Goal: Task Accomplishment & Management: Manage account settings

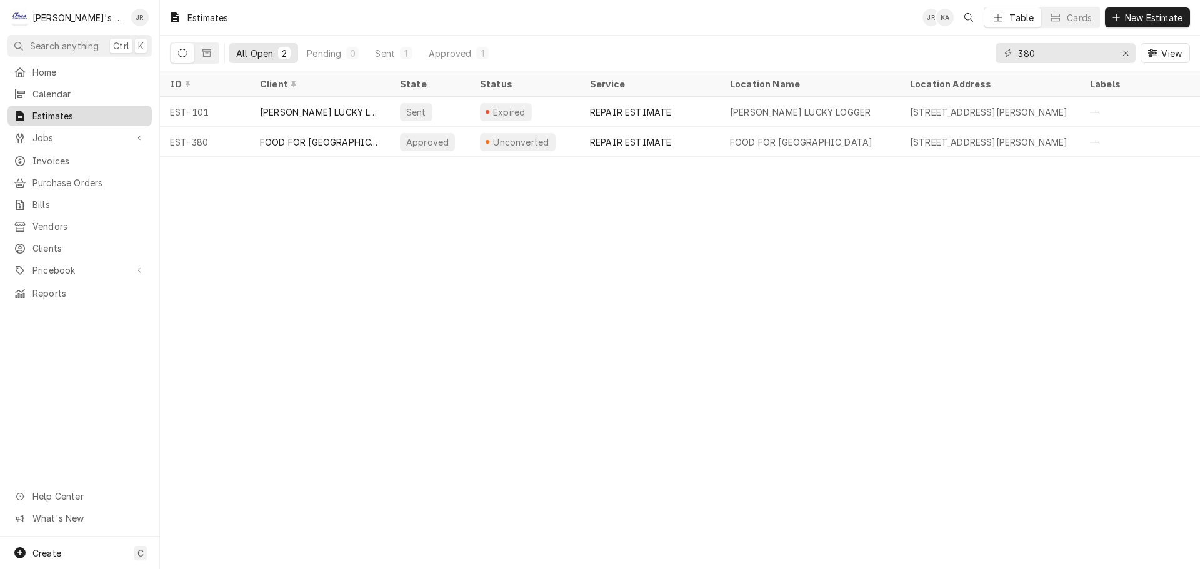
click at [96, 109] on span "Estimates" at bounding box center [88, 115] width 113 height 13
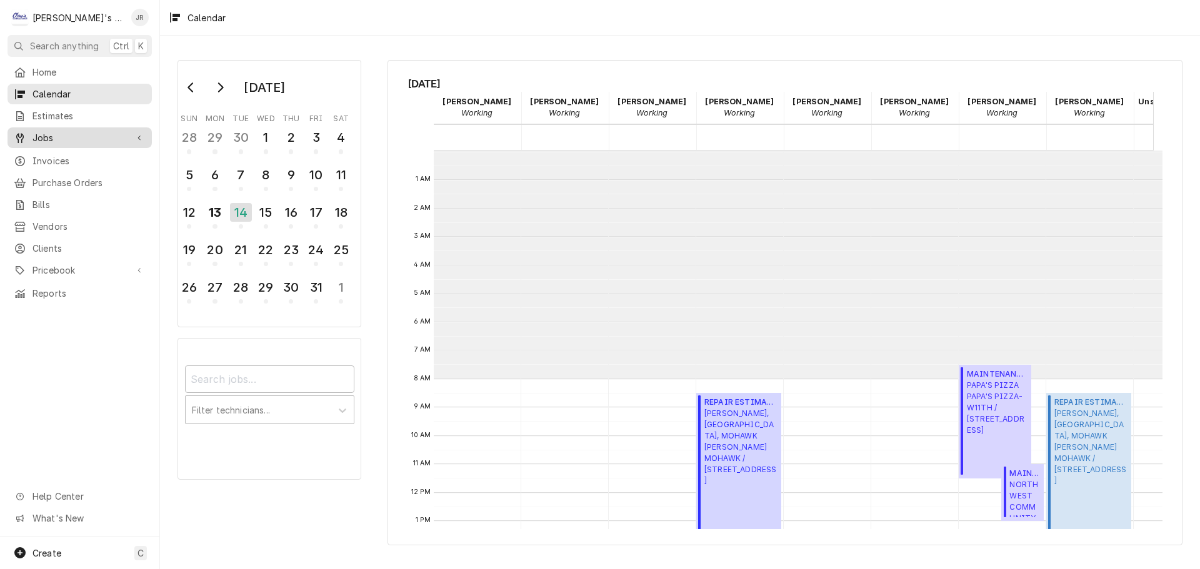
scroll to position [228, 0]
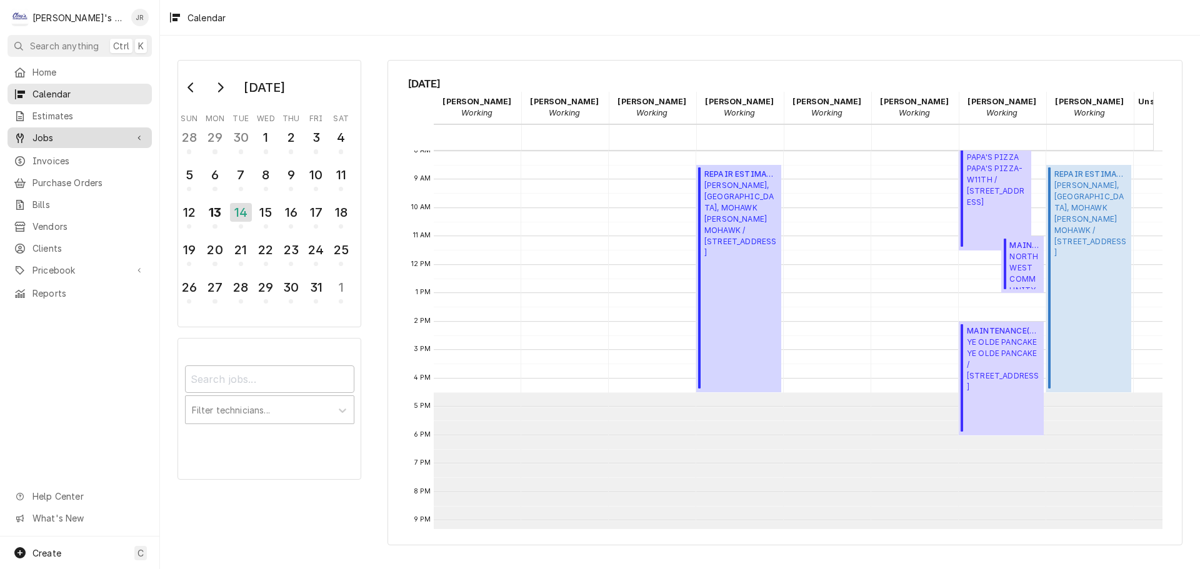
click at [94, 137] on span "Jobs" at bounding box center [79, 137] width 94 height 13
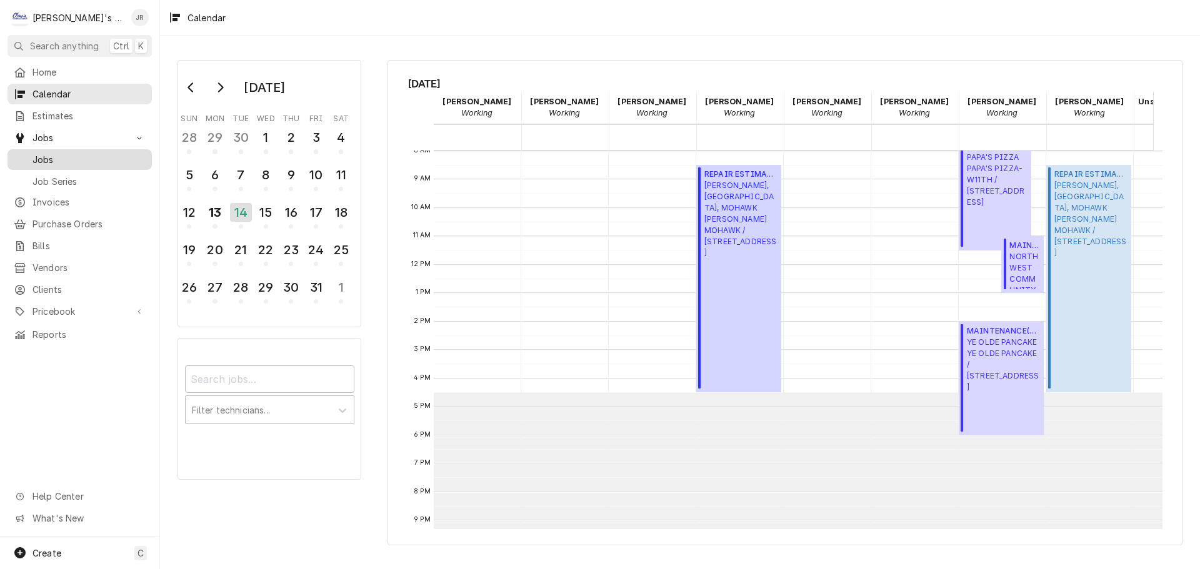
click at [94, 161] on div "Jobs" at bounding box center [79, 160] width 139 height 16
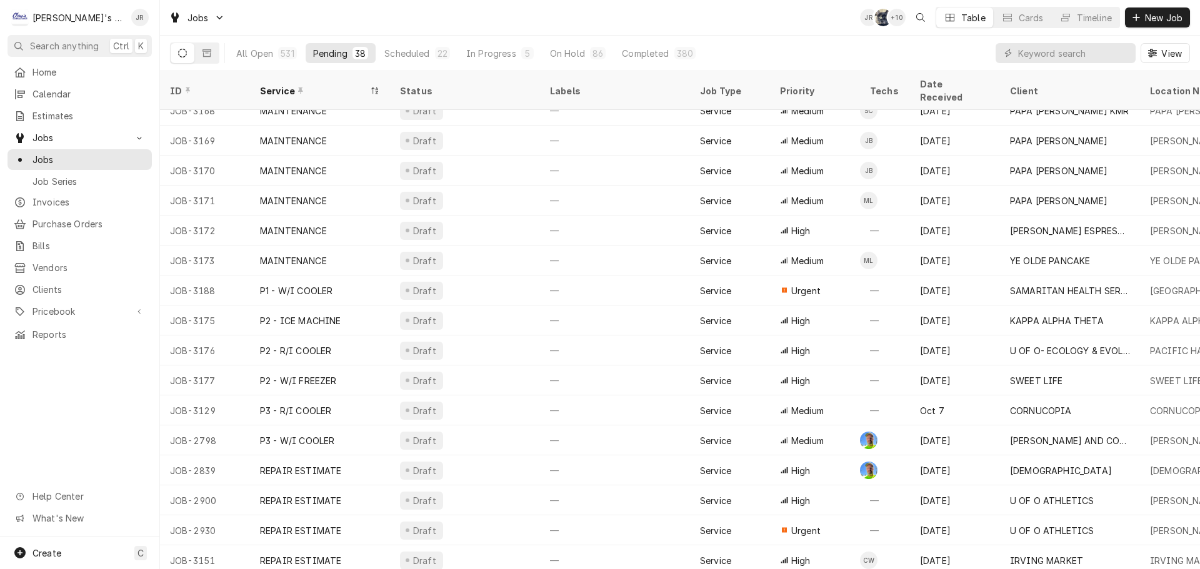
scroll to position [675, 0]
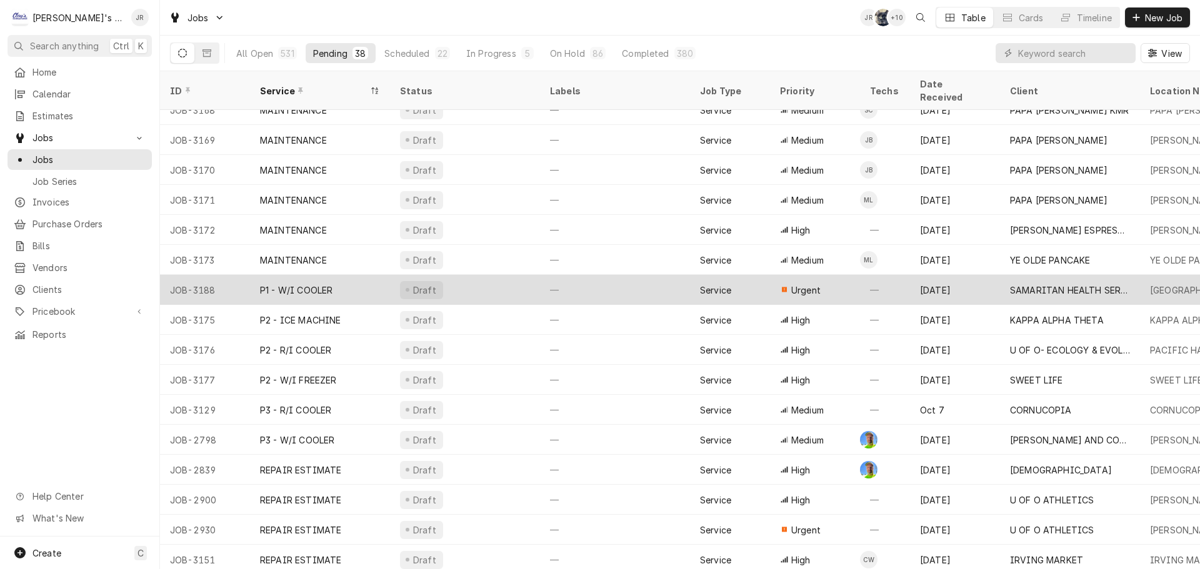
click at [487, 278] on div "Draft" at bounding box center [465, 290] width 150 height 30
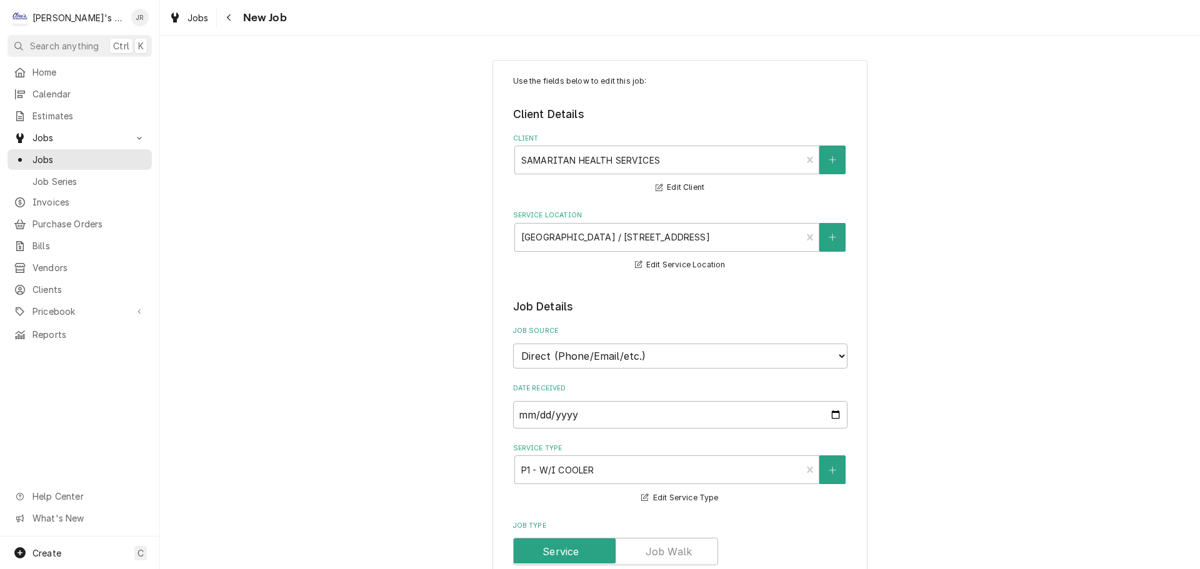
type textarea "x"
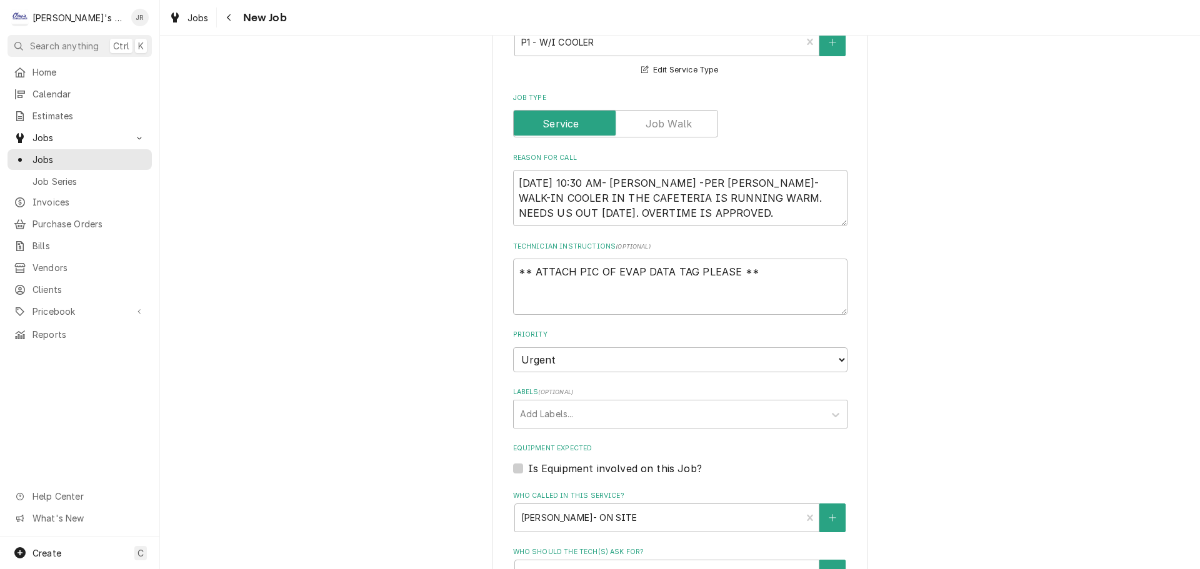
scroll to position [437, 0]
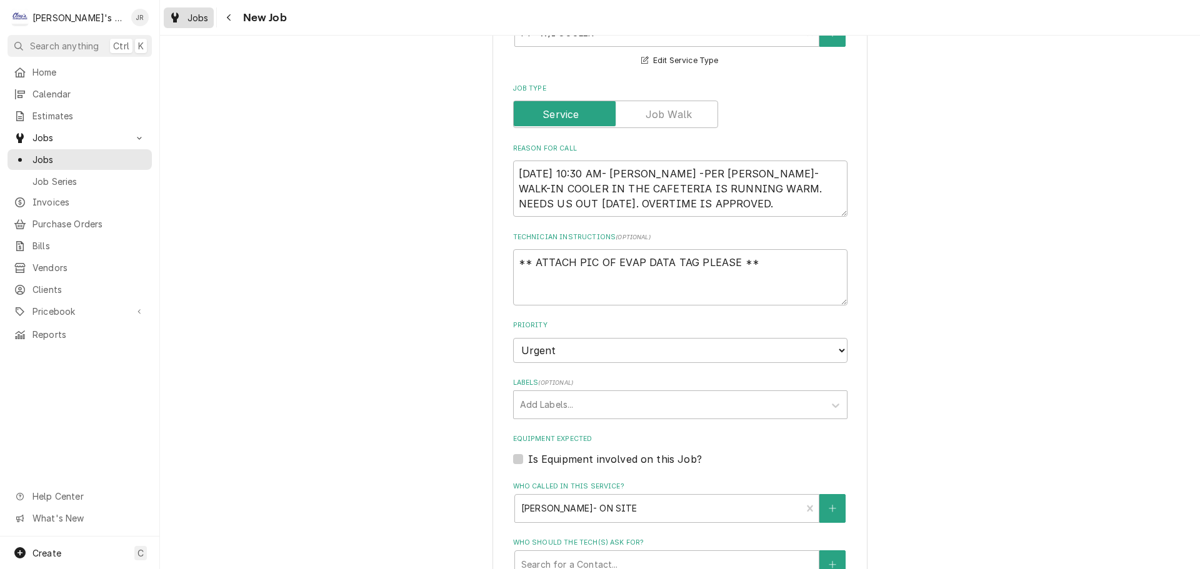
click at [184, 18] on div "Jobs" at bounding box center [188, 18] width 45 height 16
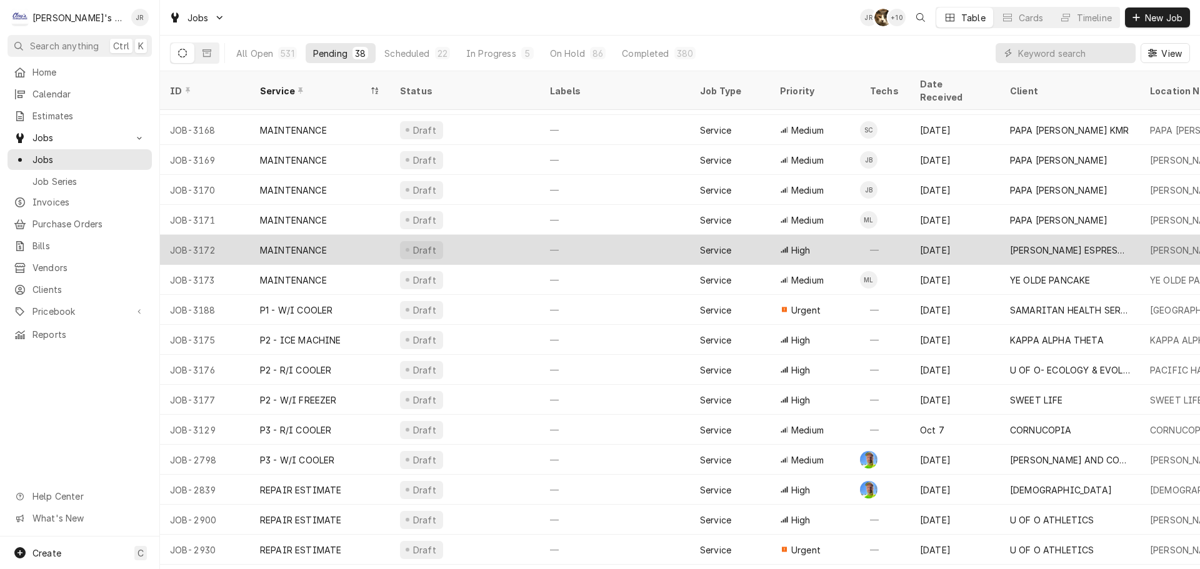
scroll to position [675, 0]
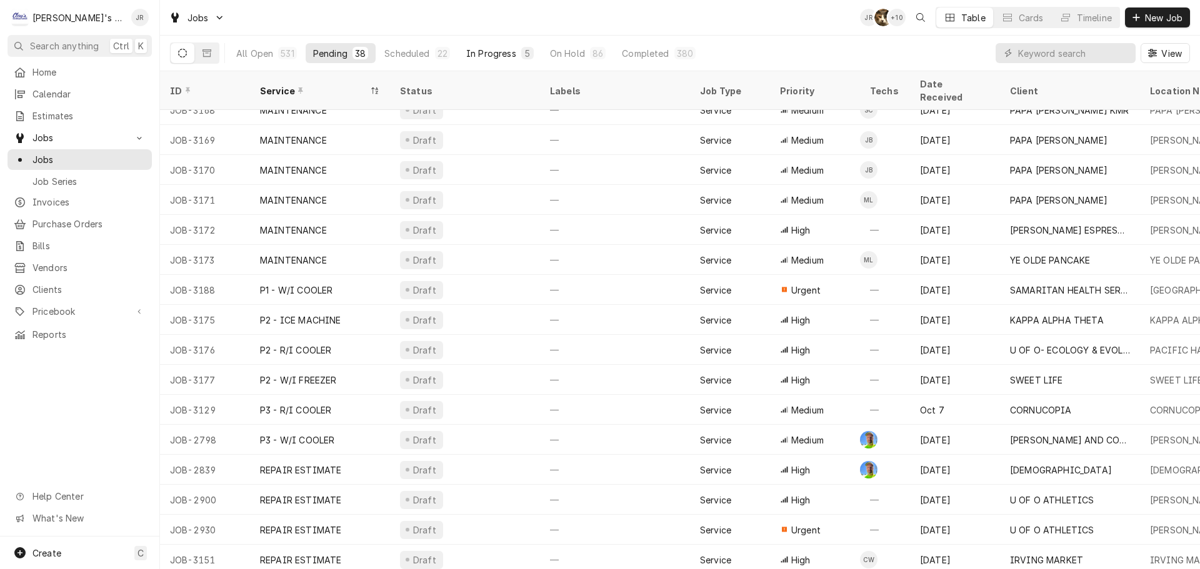
click at [482, 55] on div "In Progress" at bounding box center [491, 53] width 50 height 13
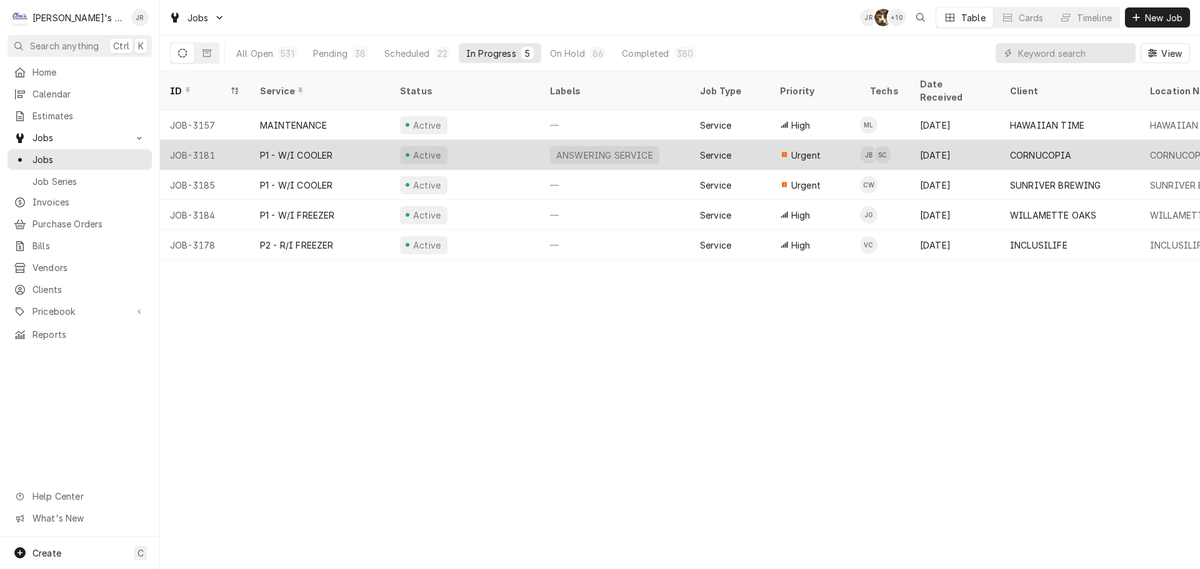
click at [500, 145] on div "Active" at bounding box center [465, 155] width 150 height 30
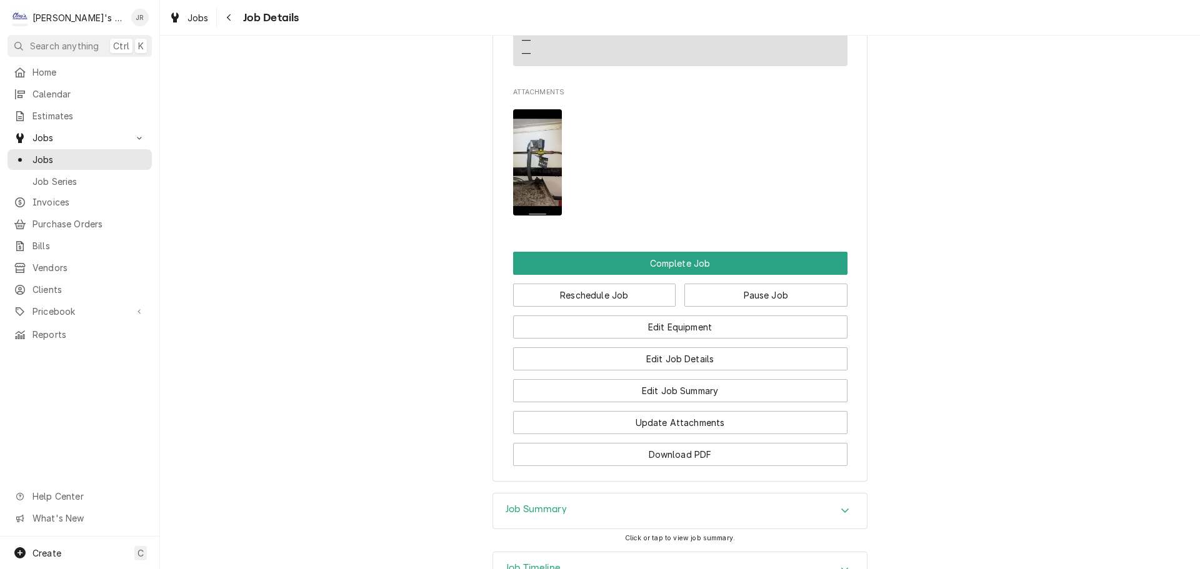
scroll to position [1312, 0]
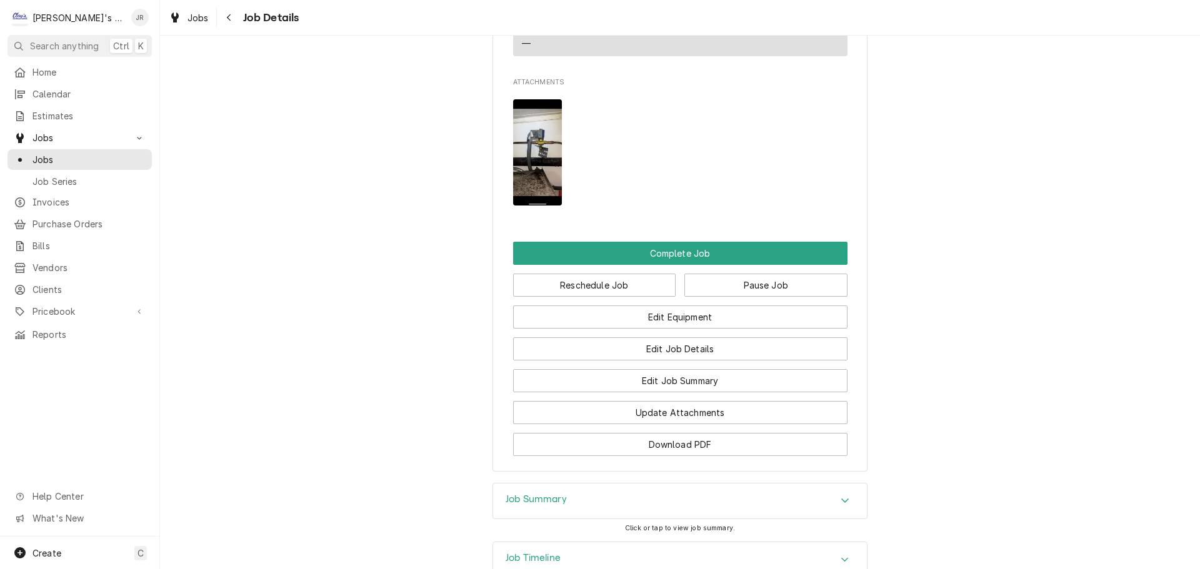
click at [534, 190] on img "Attachments" at bounding box center [537, 152] width 49 height 106
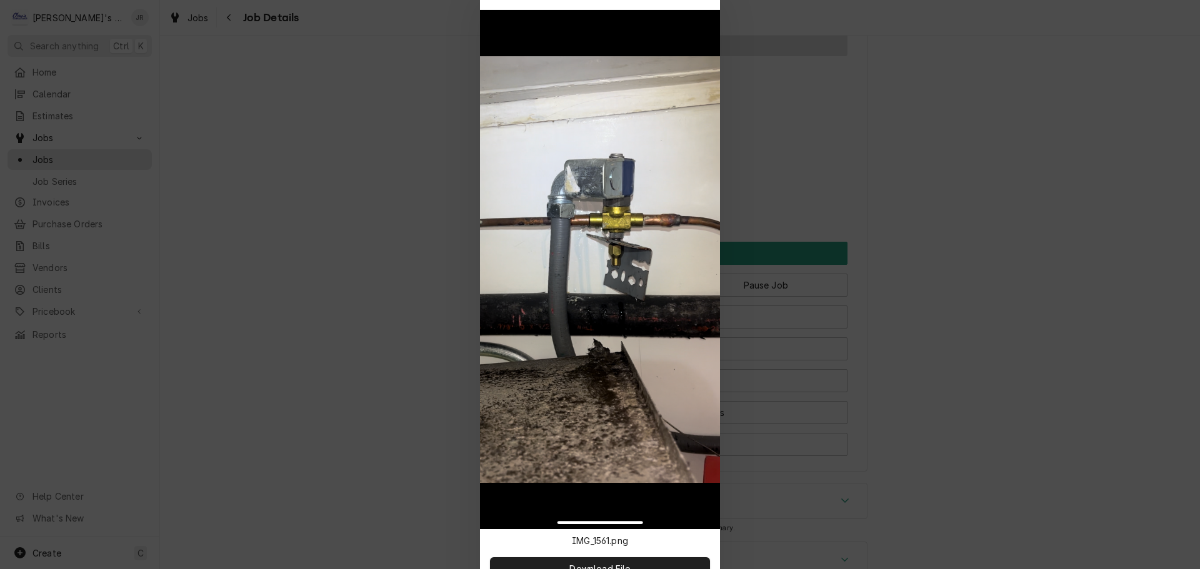
click at [179, 14] on div at bounding box center [600, 284] width 1200 height 569
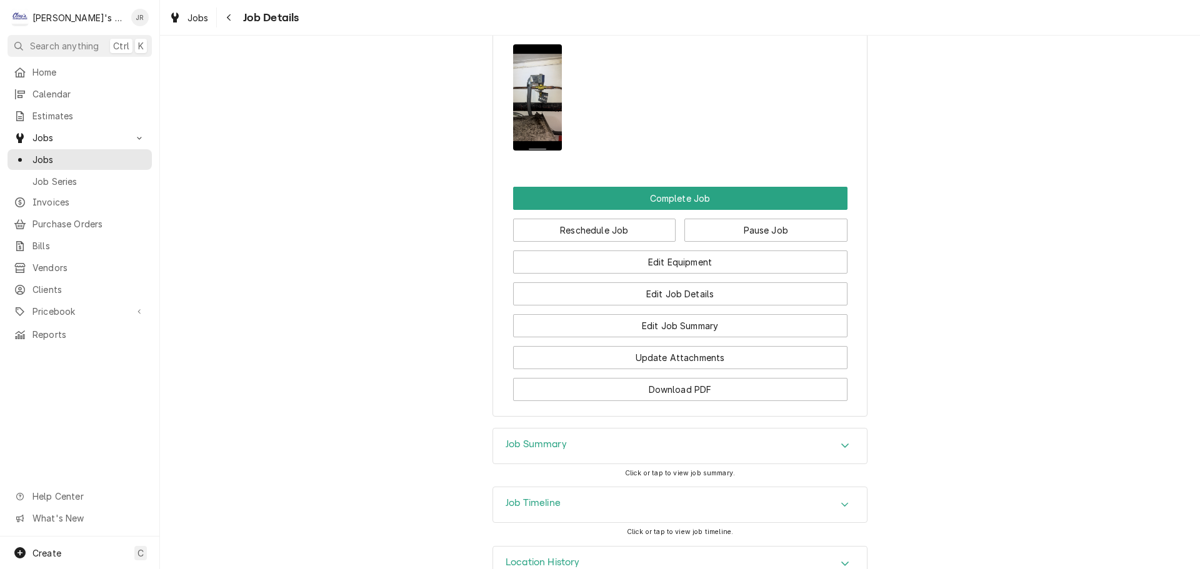
scroll to position [1432, 0]
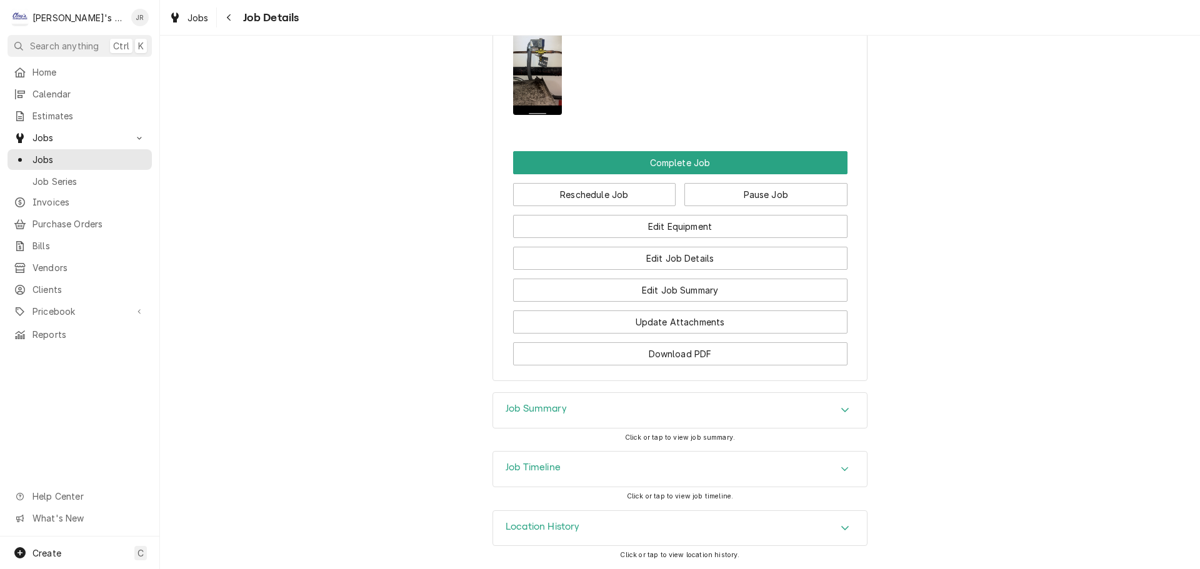
click at [584, 414] on div "Job Summary" at bounding box center [680, 410] width 374 height 35
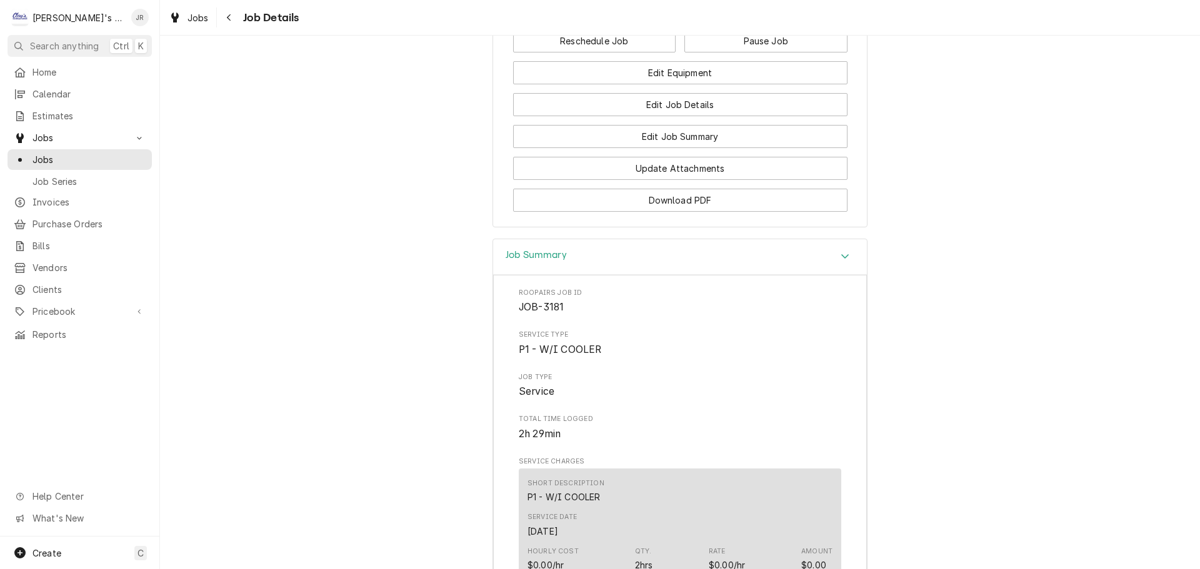
scroll to position [1807, 0]
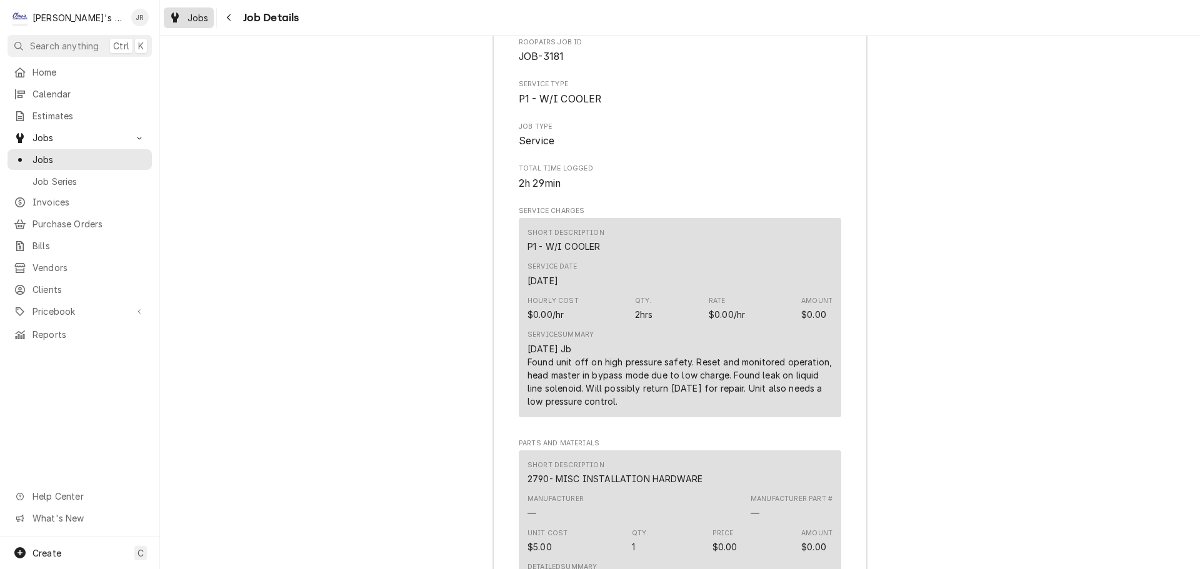
click at [172, 17] on icon "Dynamic Content Wrapper" at bounding box center [174, 17] width 7 height 10
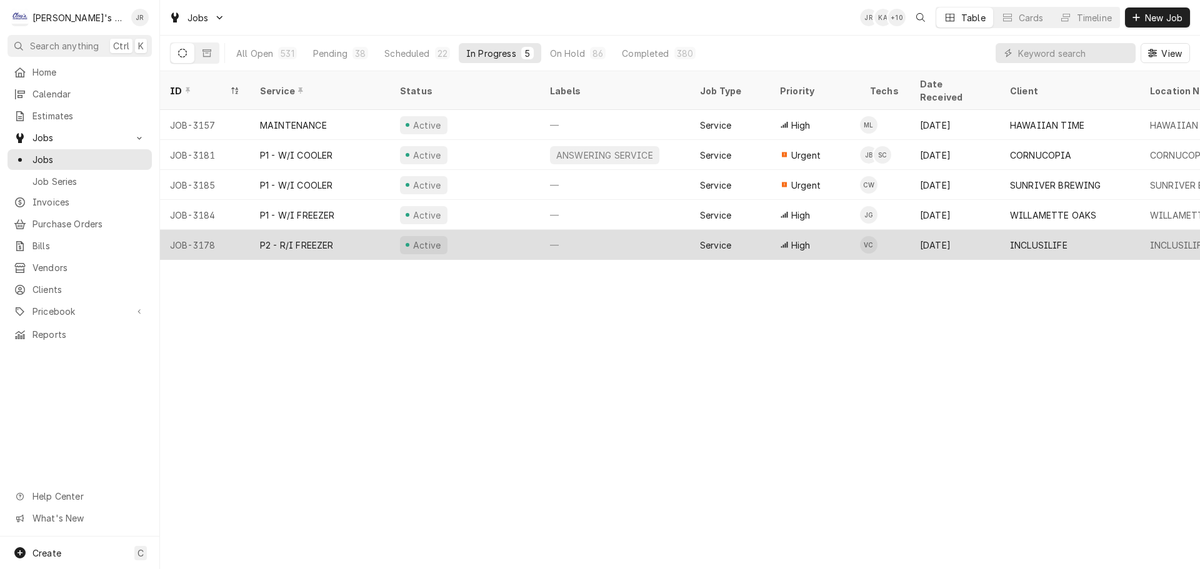
click at [469, 230] on div "Active" at bounding box center [465, 245] width 150 height 30
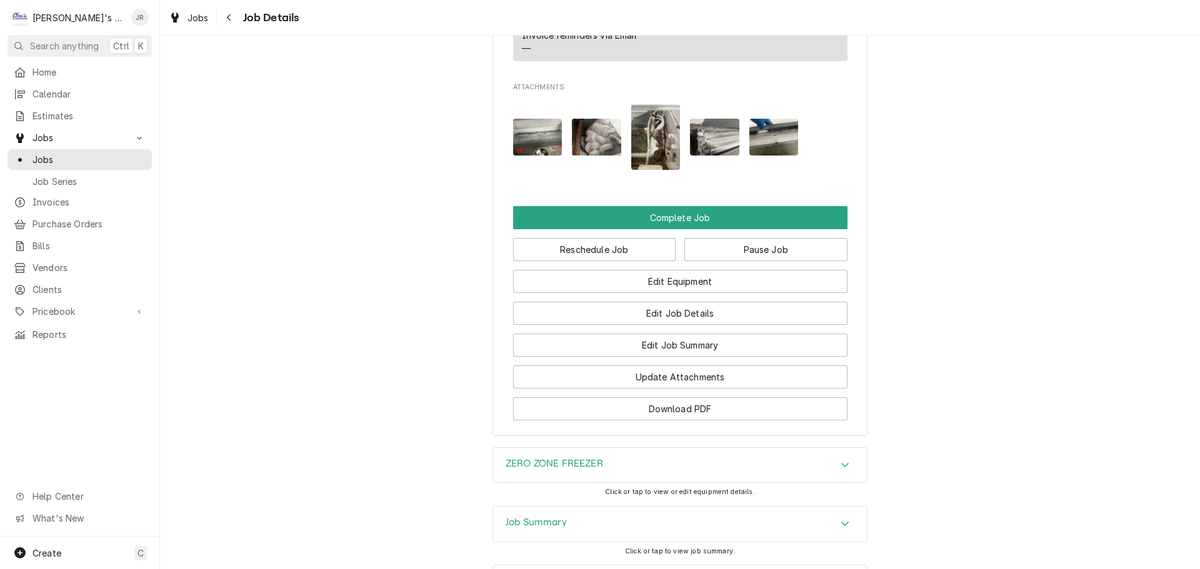
scroll to position [1500, 0]
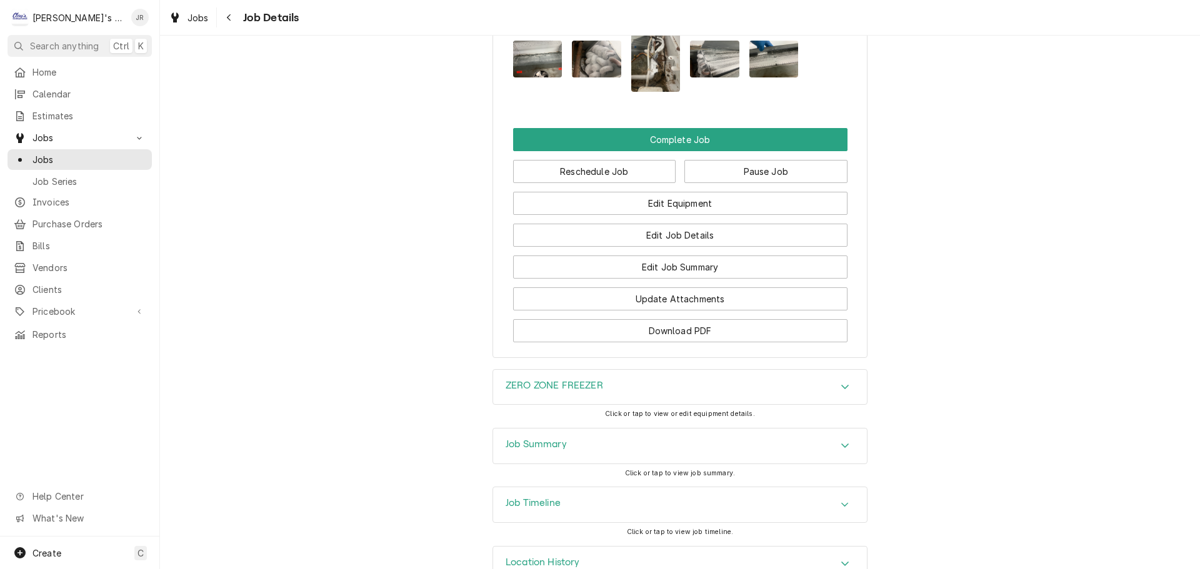
drag, startPoint x: 570, startPoint y: 469, endPoint x: 562, endPoint y: 464, distance: 9.9
click at [570, 464] on div "Job Summary" at bounding box center [680, 446] width 374 height 35
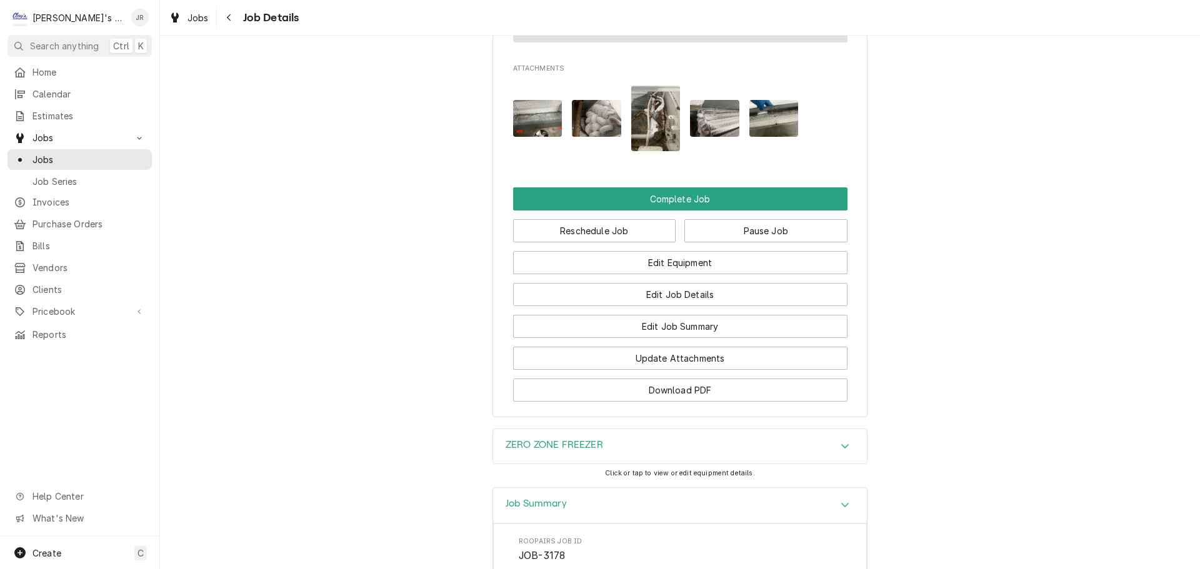
scroll to position [1356, 0]
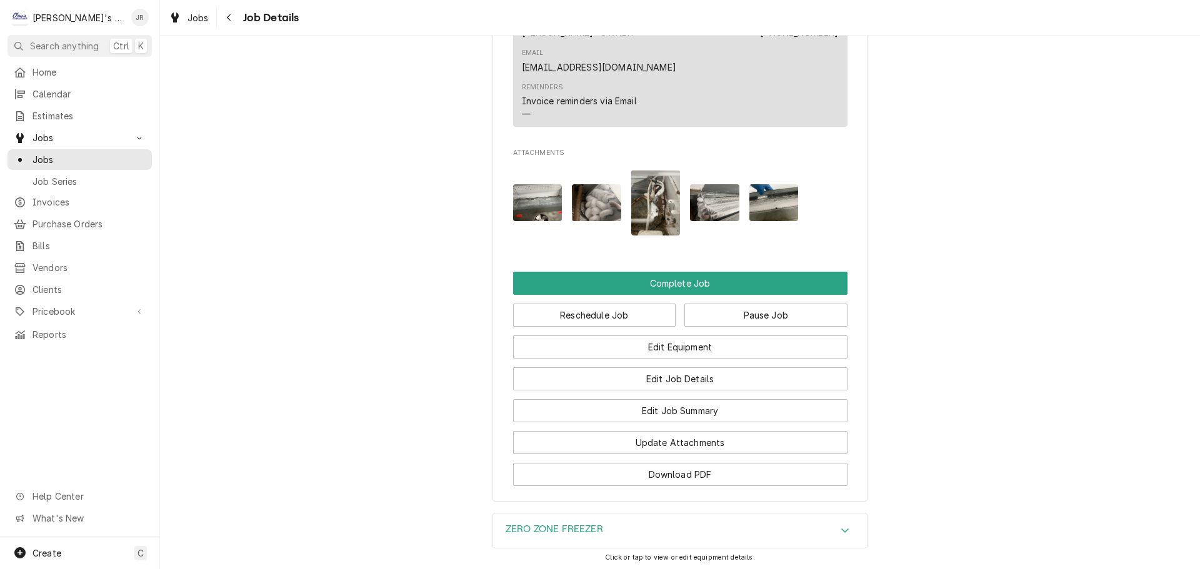
click at [524, 221] on img "Attachments" at bounding box center [537, 202] width 49 height 37
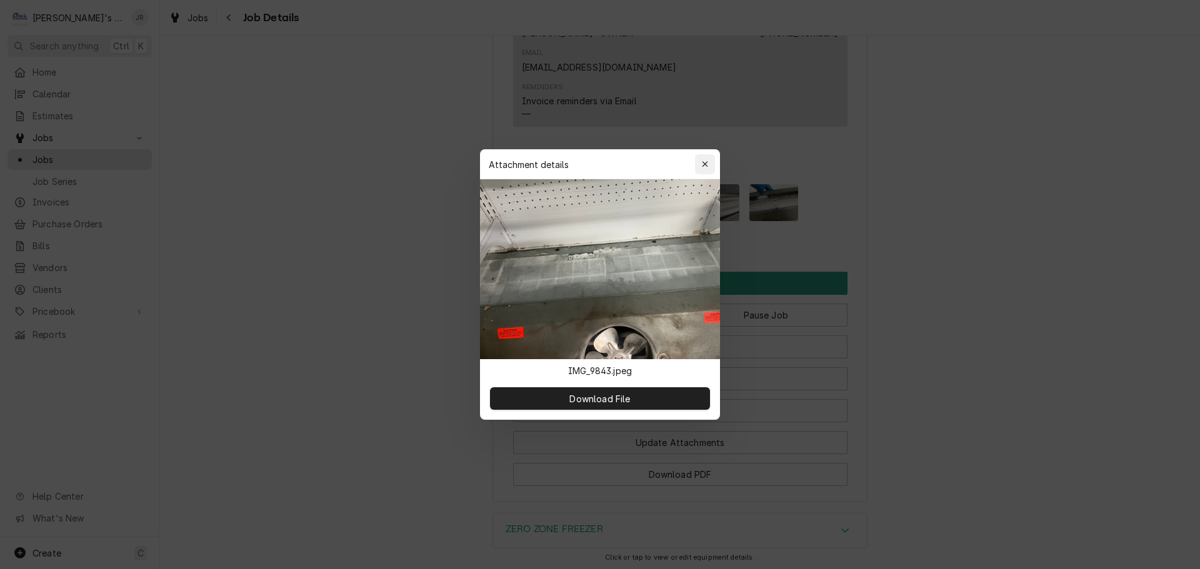
click at [698, 162] on button "button" at bounding box center [705, 164] width 20 height 20
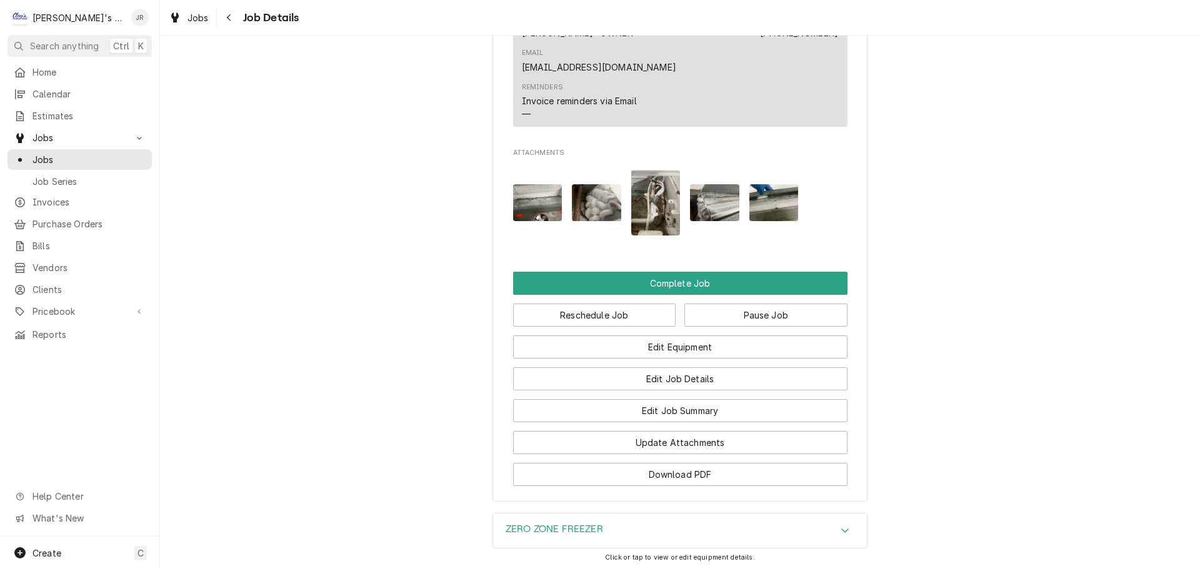
click at [587, 221] on img "Attachments" at bounding box center [596, 202] width 49 height 37
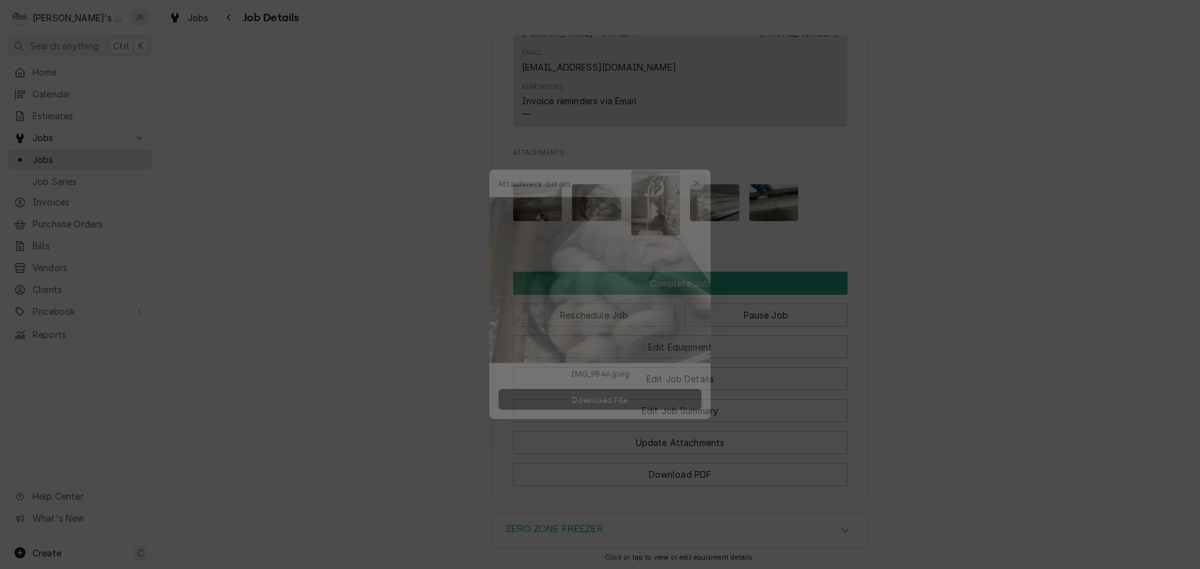
click at [708, 168] on icon "button" at bounding box center [705, 164] width 7 height 9
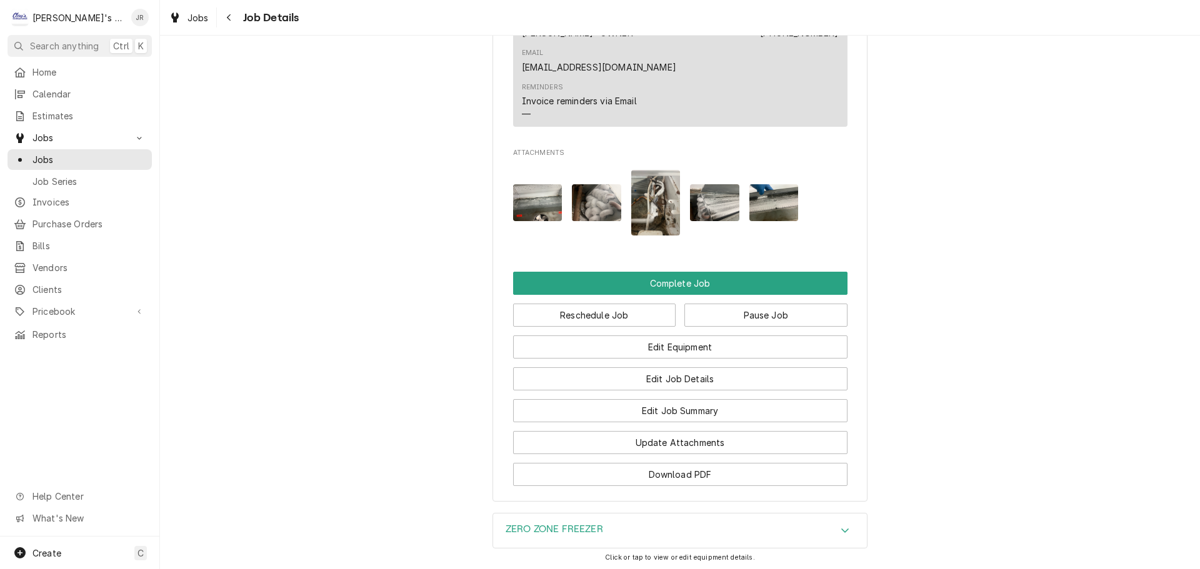
click at [654, 224] on img "Attachments" at bounding box center [655, 203] width 49 height 66
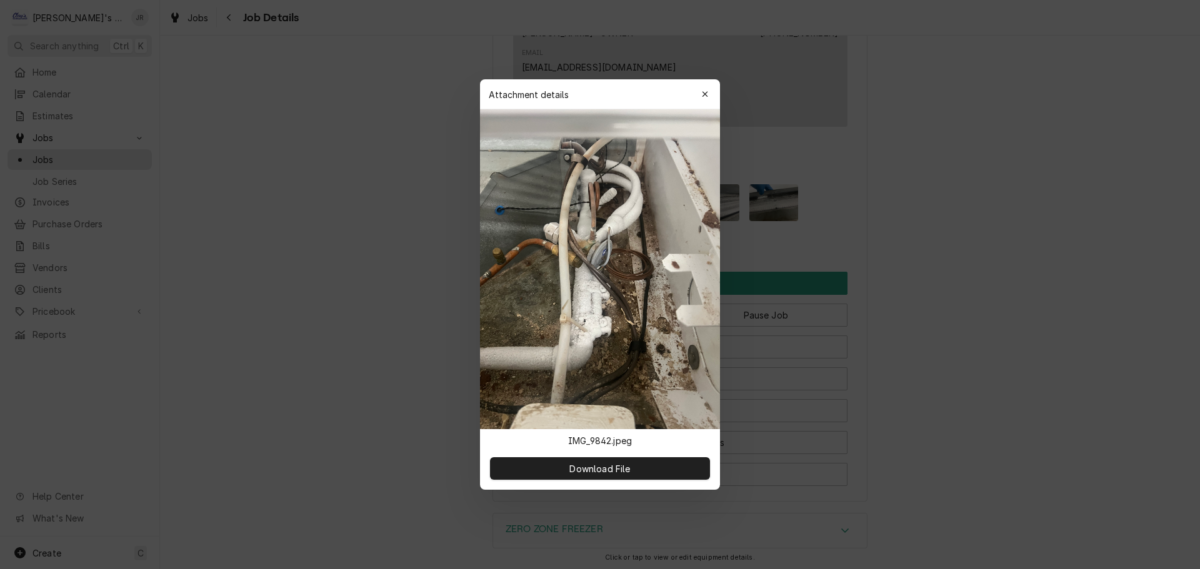
click at [706, 104] on div "Attachment details Close" at bounding box center [600, 94] width 240 height 30
click at [705, 97] on icon "button" at bounding box center [705, 94] width 7 height 9
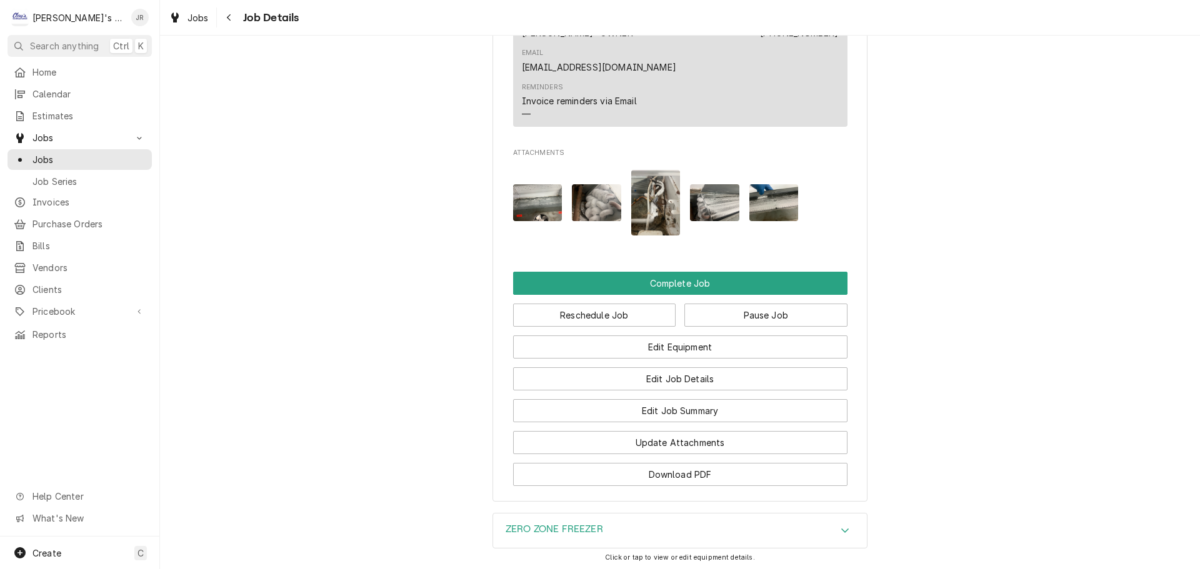
click at [711, 212] on img "Attachments" at bounding box center [714, 202] width 49 height 37
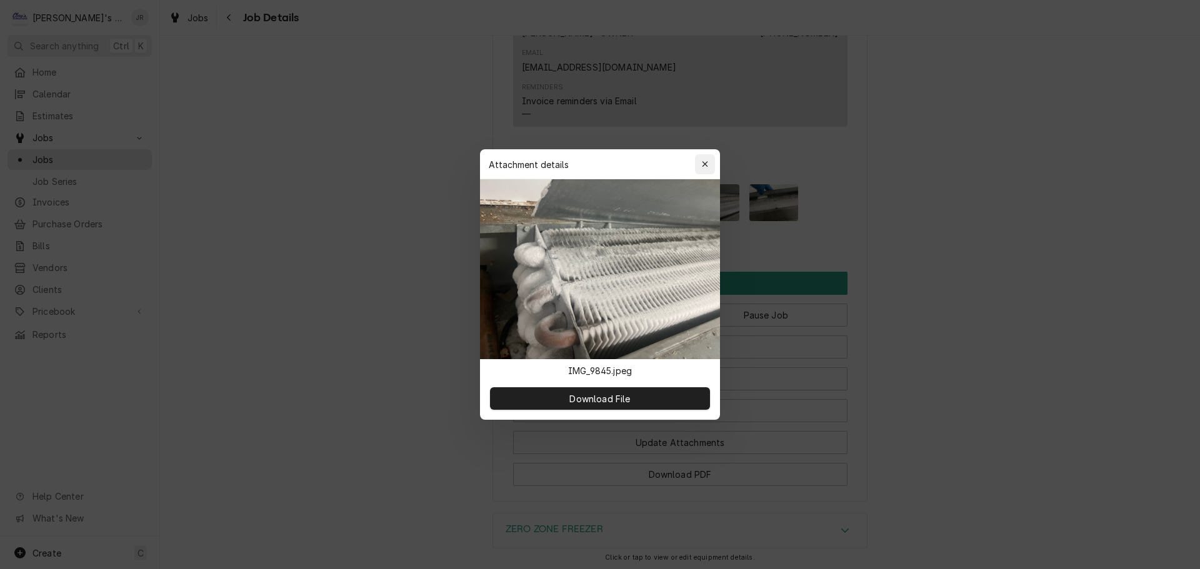
click at [702, 166] on icon "button" at bounding box center [705, 164] width 7 height 9
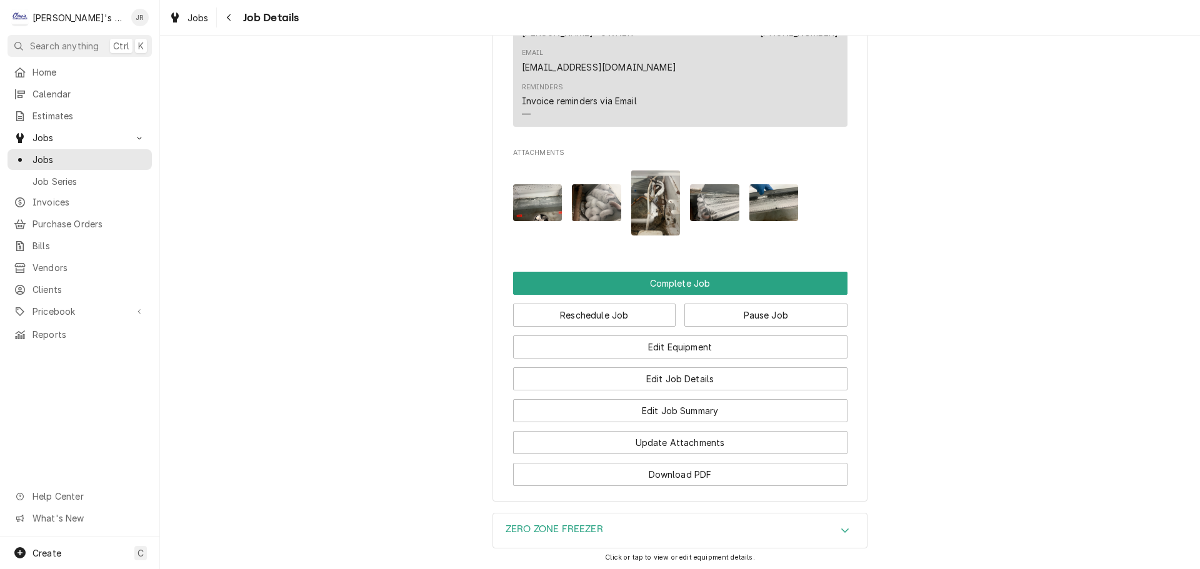
click at [754, 221] on img "Attachments" at bounding box center [773, 202] width 49 height 37
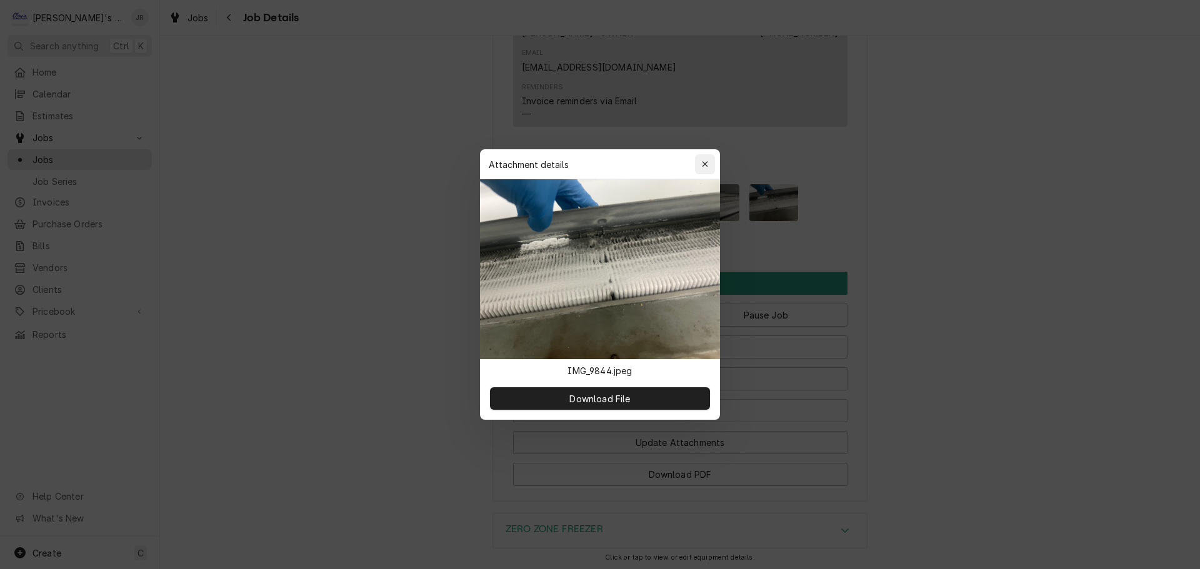
click at [705, 166] on icon "button" at bounding box center [705, 164] width 7 height 9
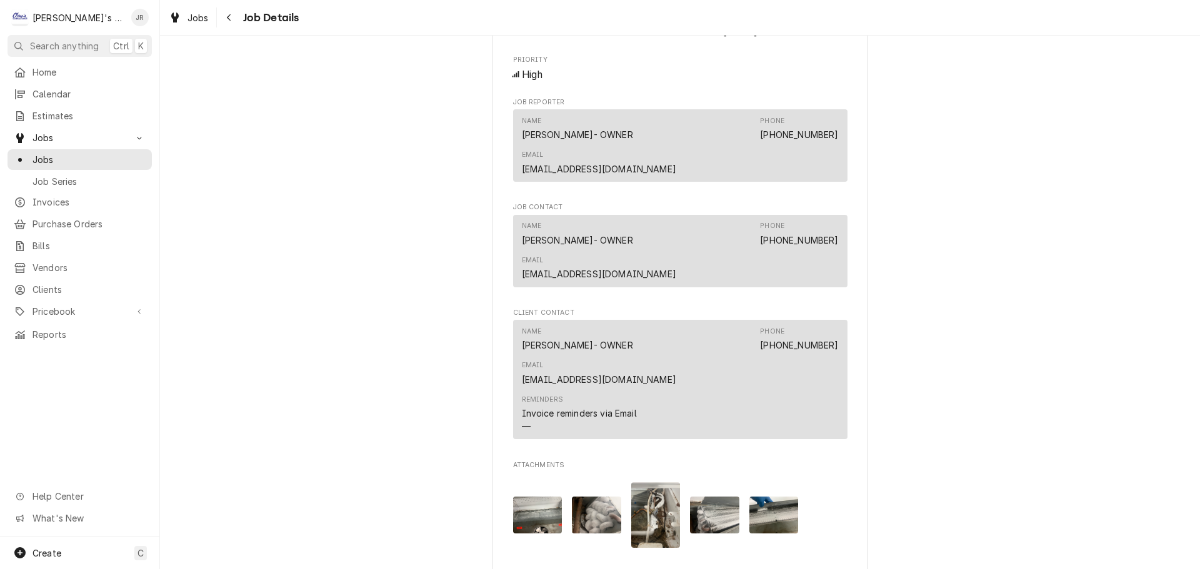
scroll to position [731, 0]
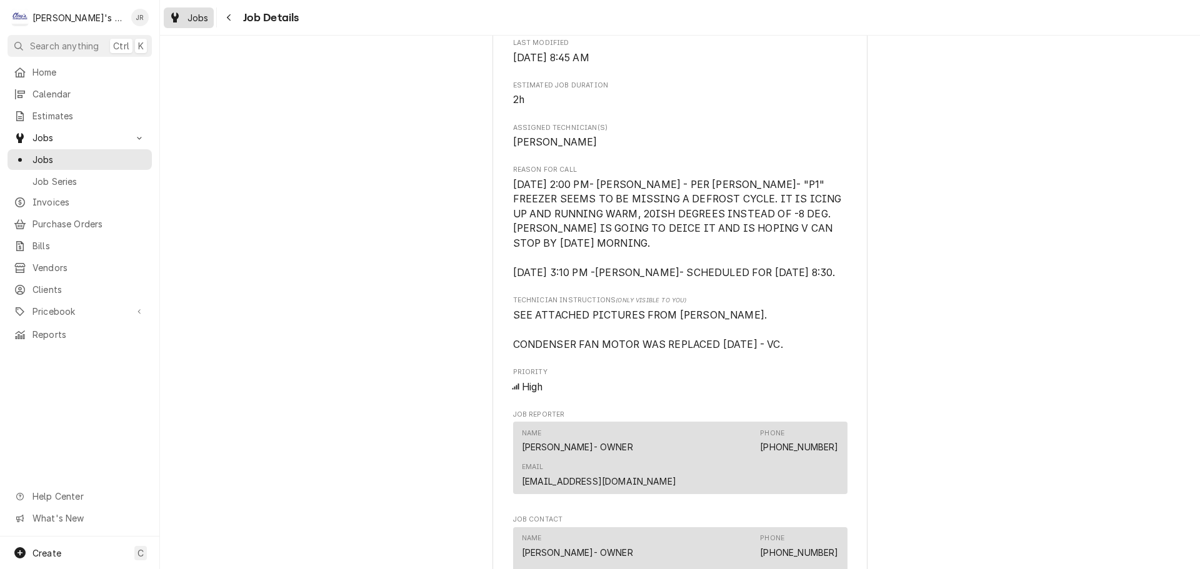
click at [198, 25] on link "Jobs" at bounding box center [189, 17] width 50 height 21
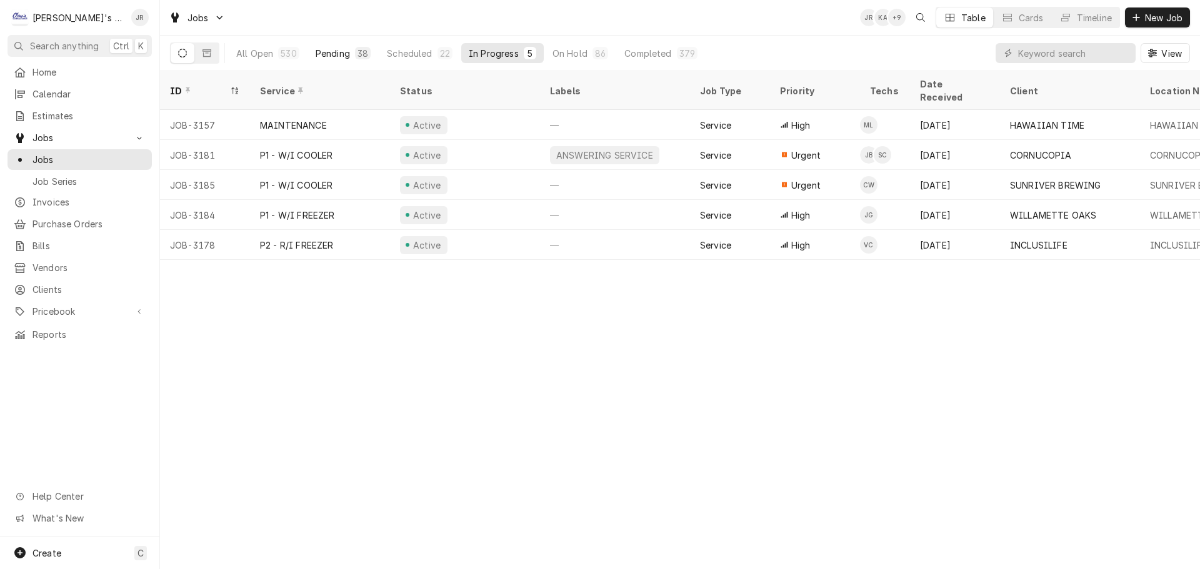
click at [316, 54] on div "Pending" at bounding box center [333, 53] width 34 height 13
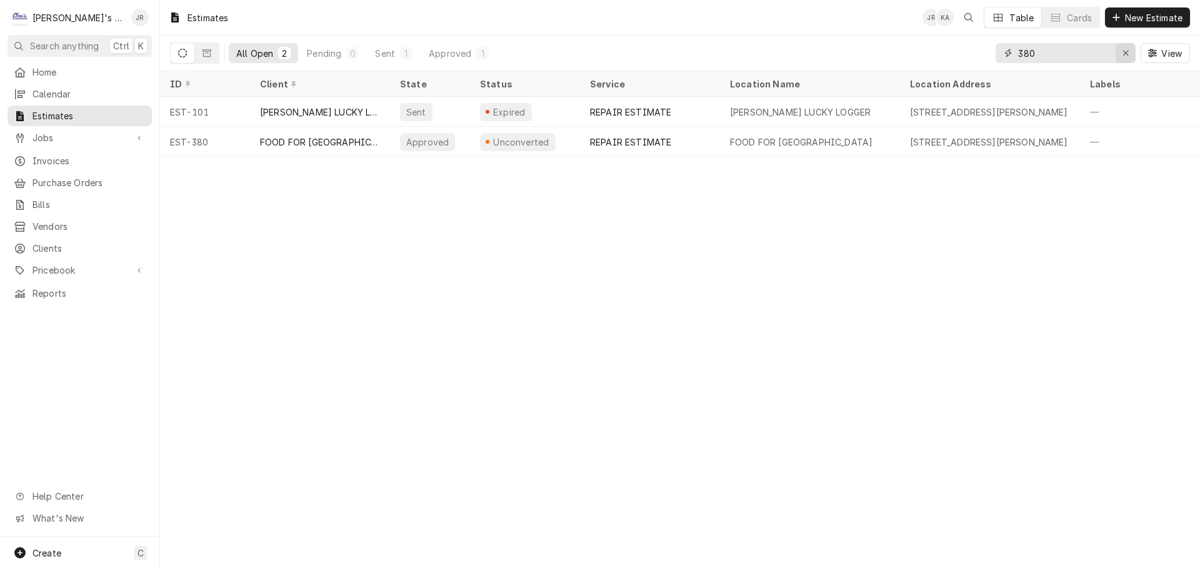
click at [1122, 48] on div "Erase input" at bounding box center [1125, 53] width 12 height 12
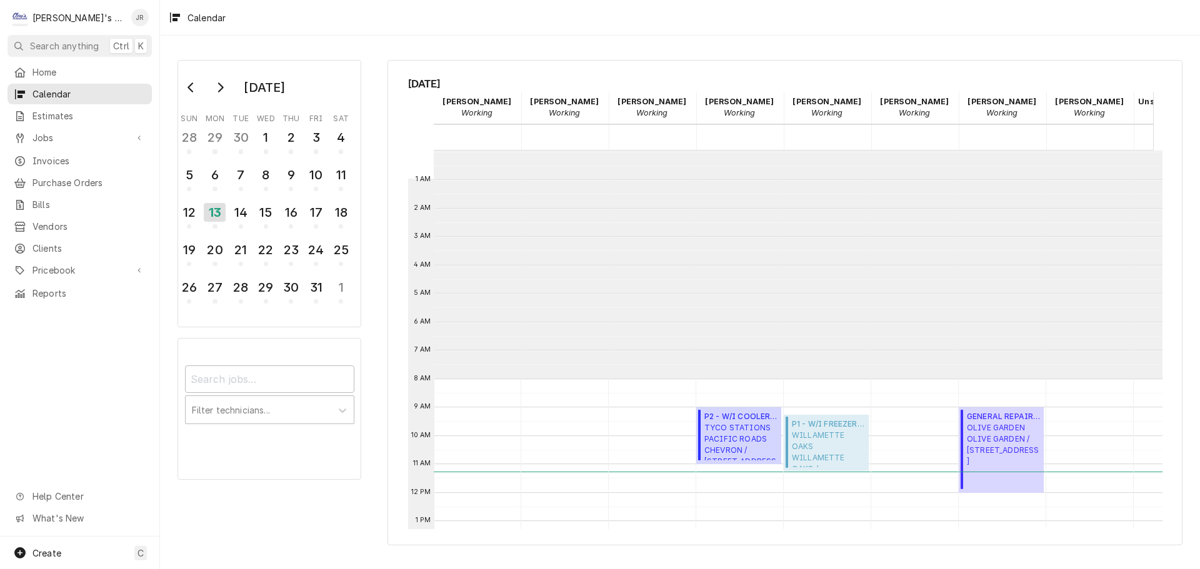
scroll to position [228, 0]
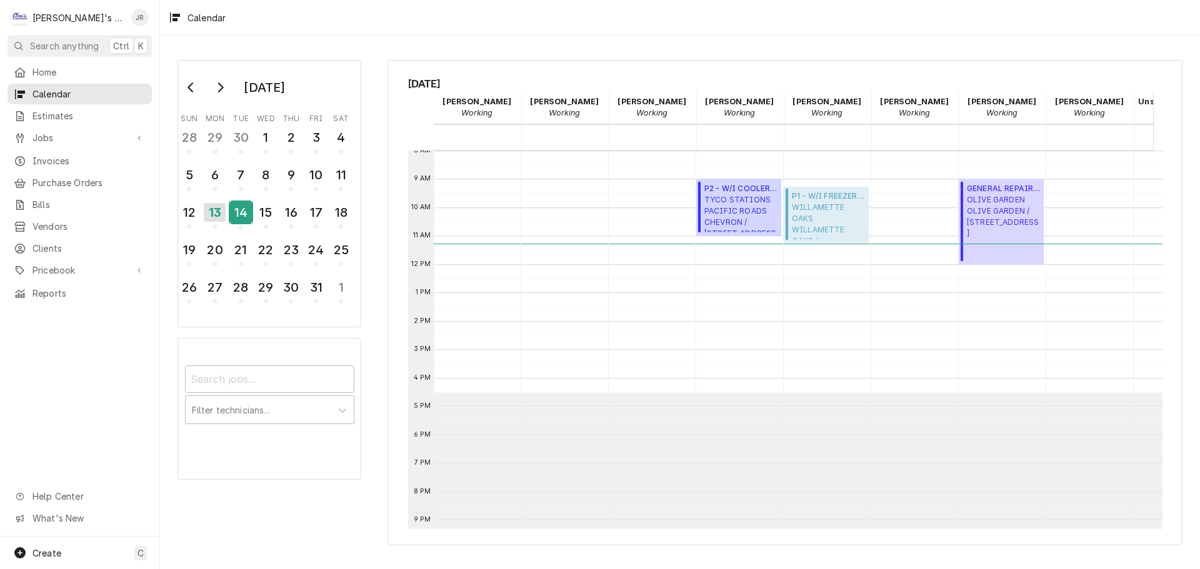
click at [243, 221] on div "14" at bounding box center [241, 212] width 22 height 21
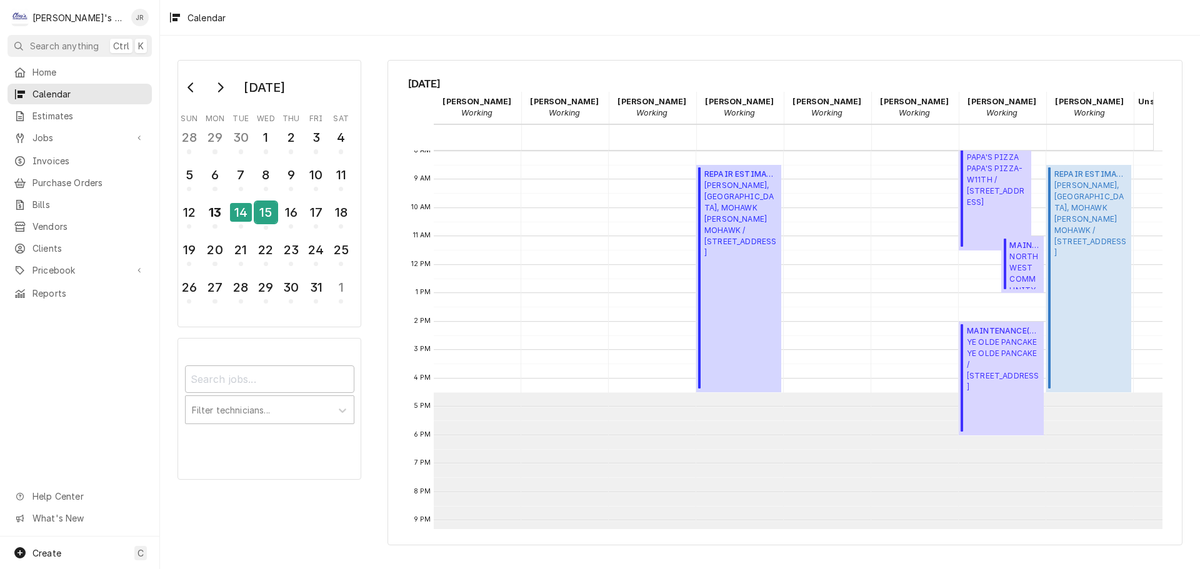
click at [256, 220] on div "15" at bounding box center [266, 212] width 22 height 21
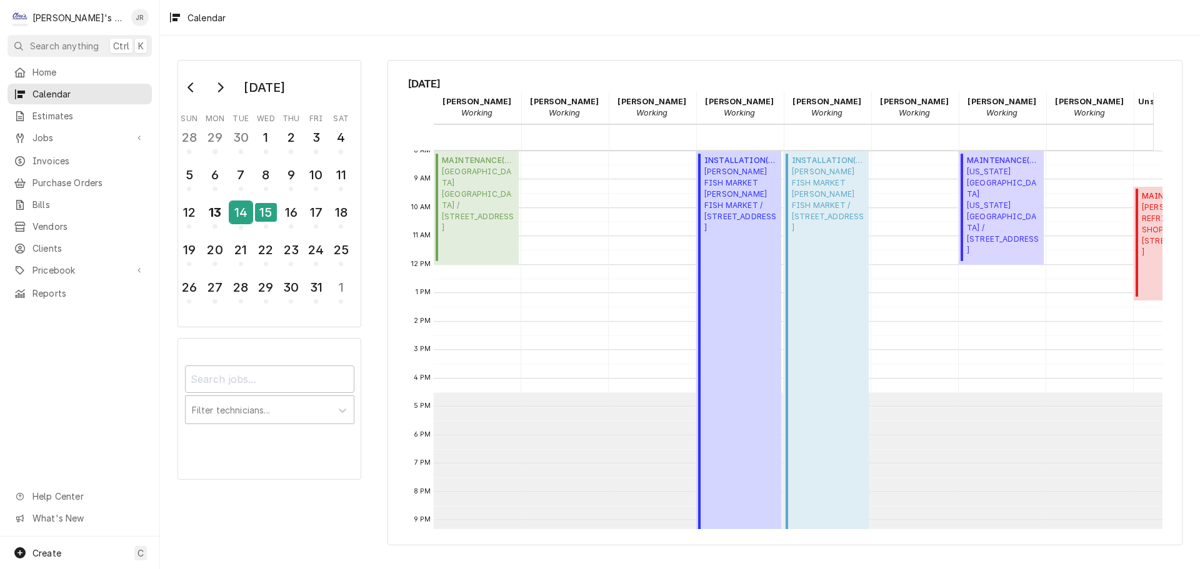
click at [244, 217] on div "14" at bounding box center [241, 212] width 22 height 21
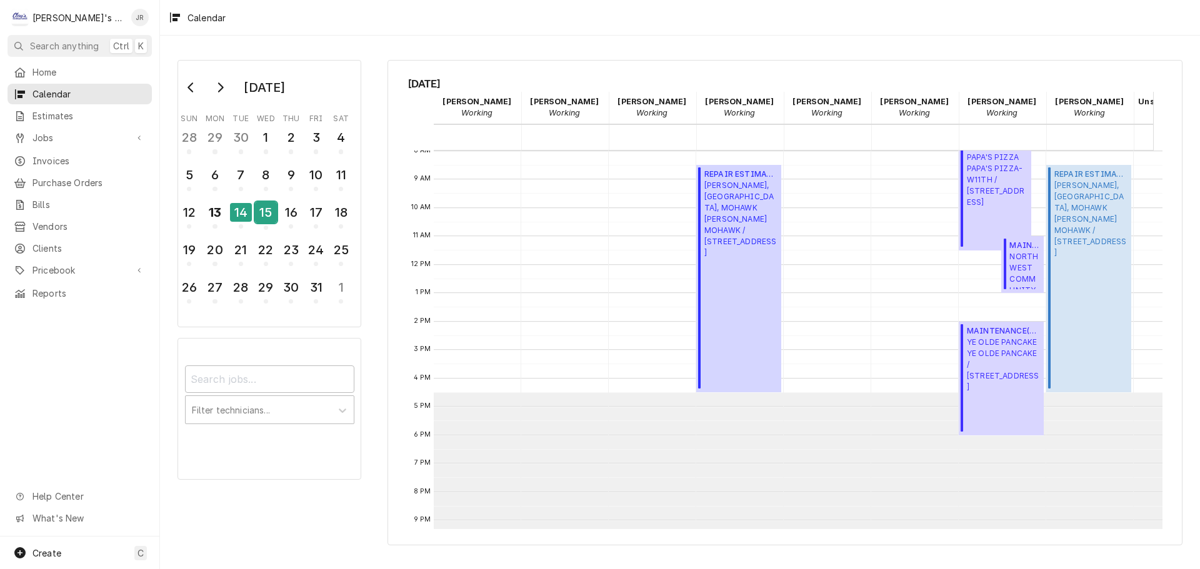
click at [264, 214] on div "15" at bounding box center [266, 212] width 22 height 21
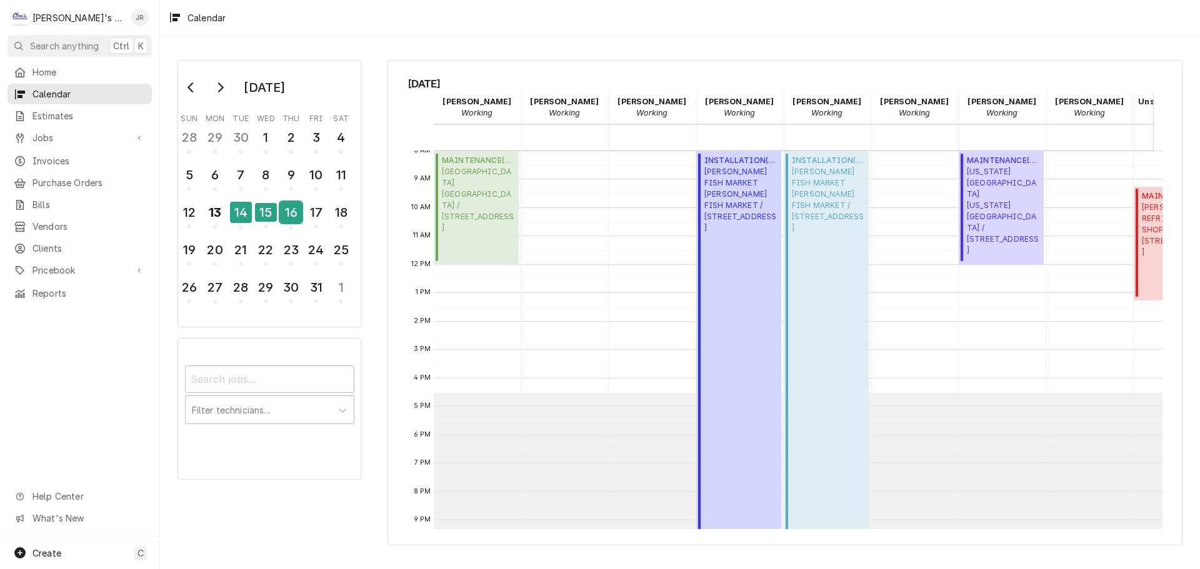
click at [292, 212] on div "16" at bounding box center [291, 212] width 22 height 21
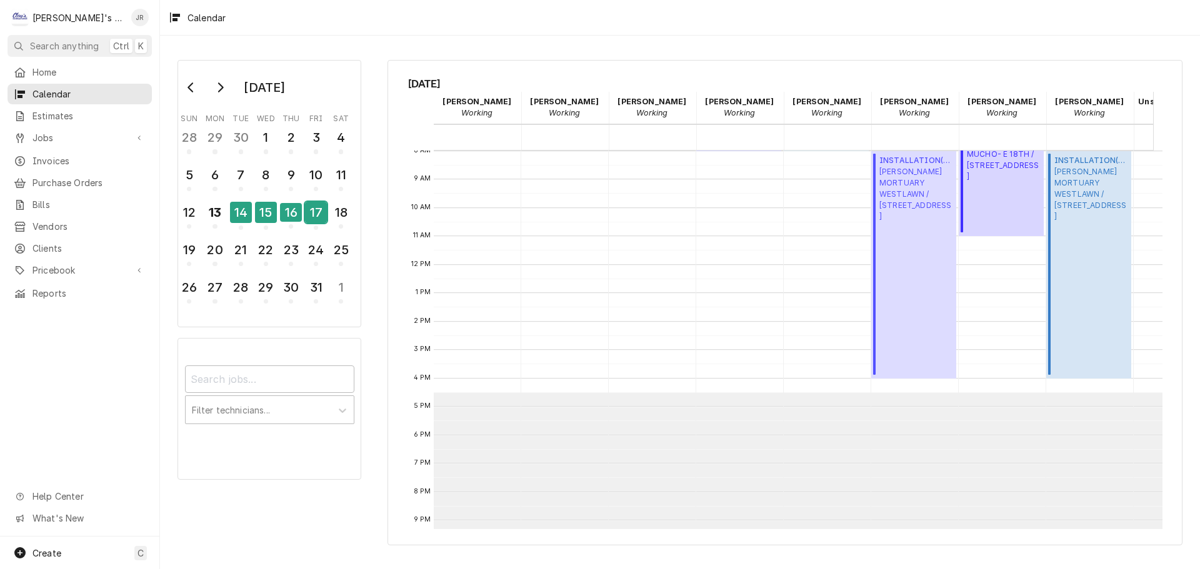
click at [311, 215] on div "17" at bounding box center [316, 212] width 22 height 21
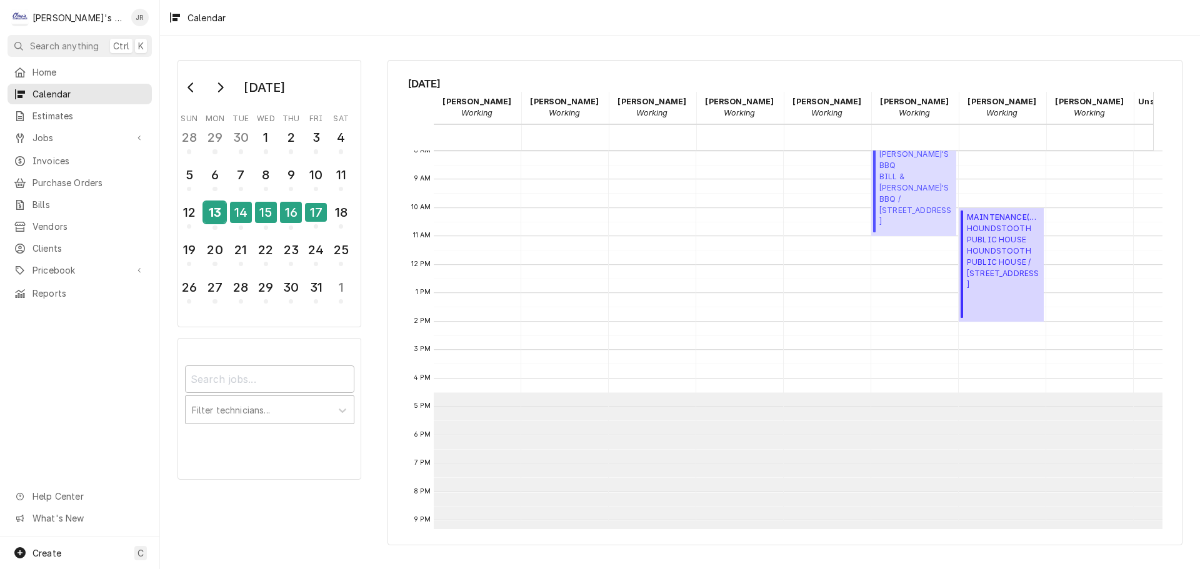
click at [222, 222] on div "13" at bounding box center [215, 212] width 22 height 21
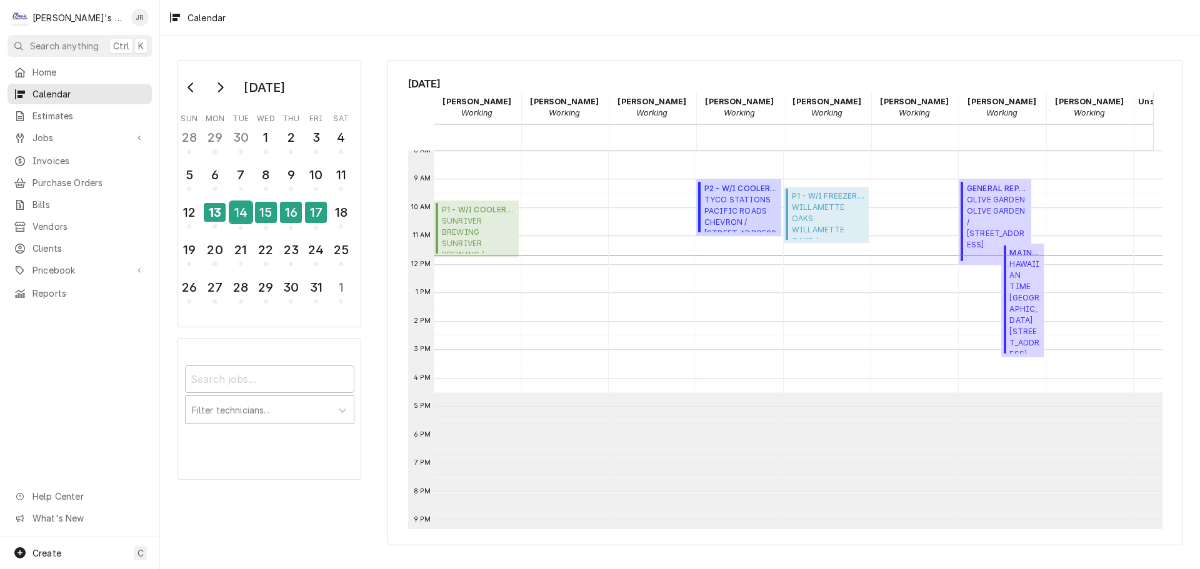
click at [241, 211] on div "14" at bounding box center [241, 212] width 22 height 21
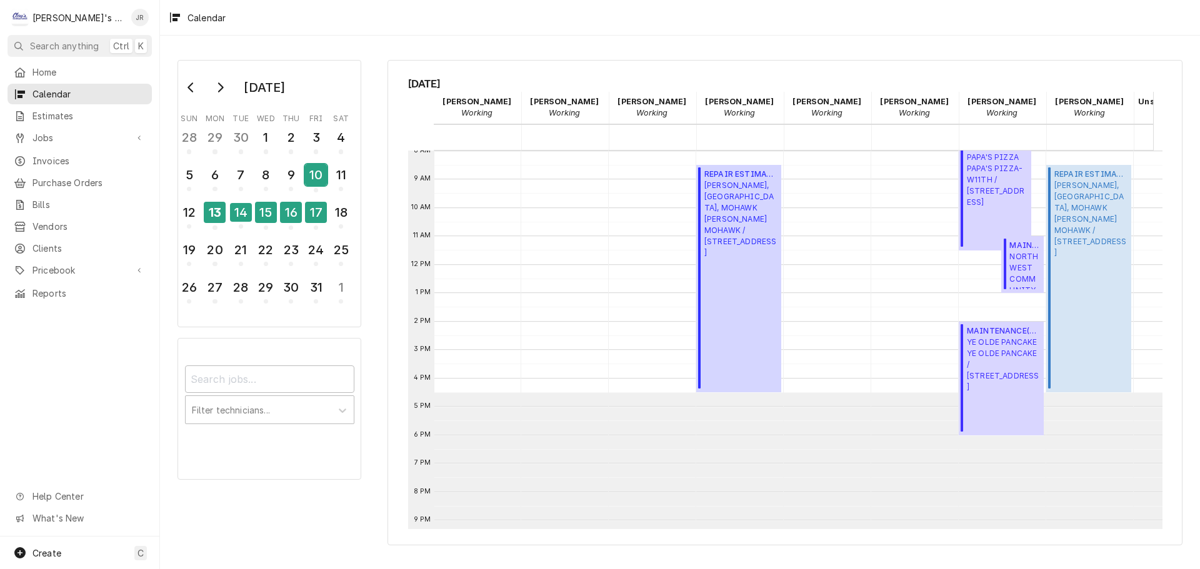
click at [314, 177] on div "10" at bounding box center [316, 174] width 22 height 21
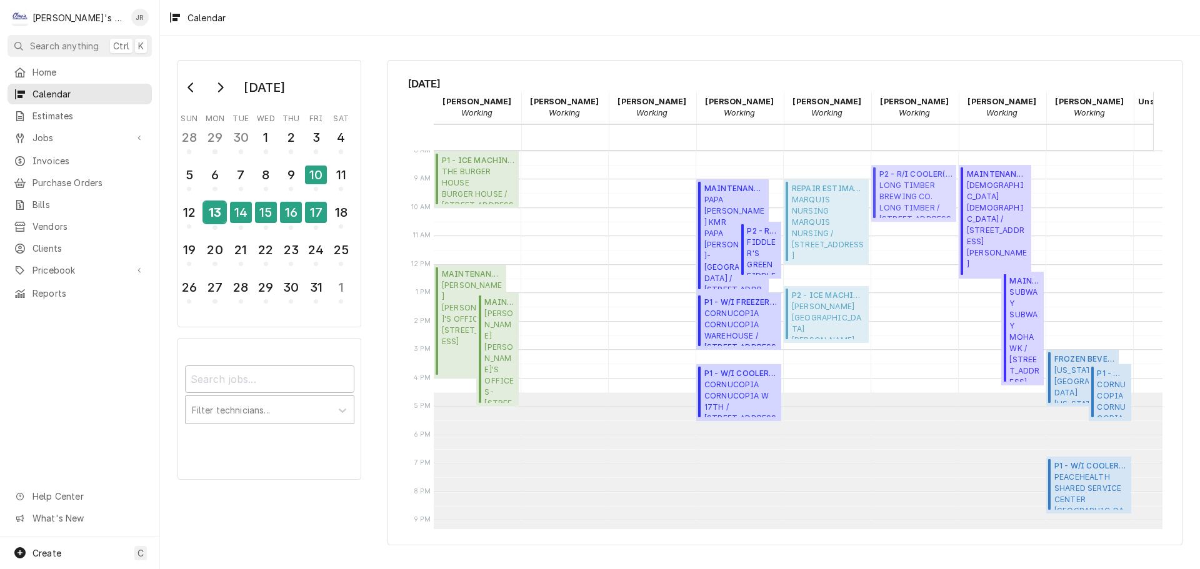
click at [217, 220] on div "13" at bounding box center [215, 212] width 22 height 21
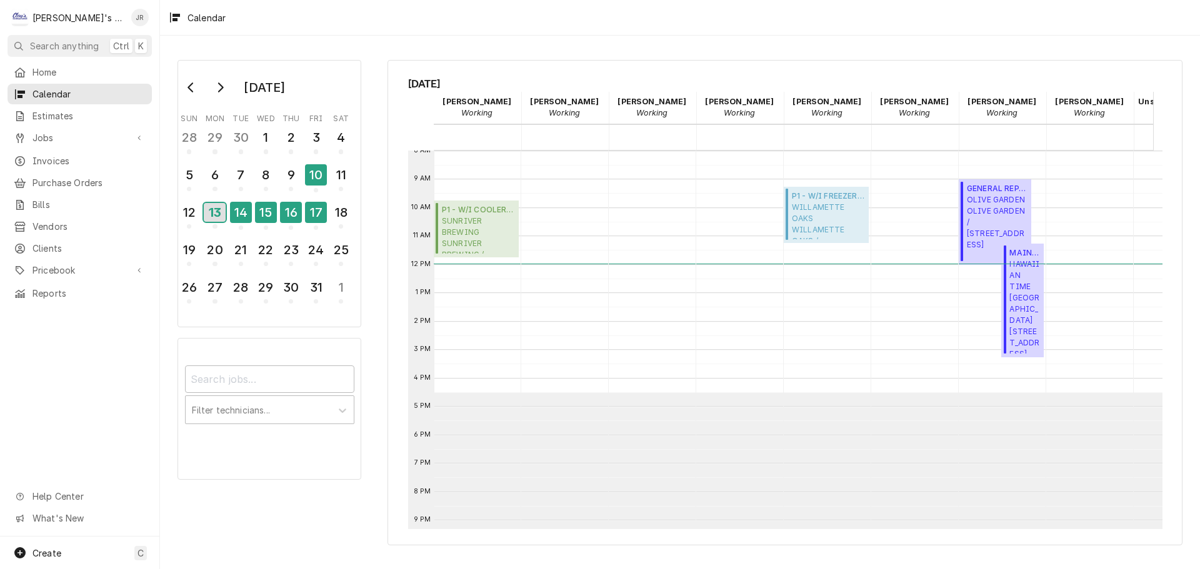
scroll to position [0, 243]
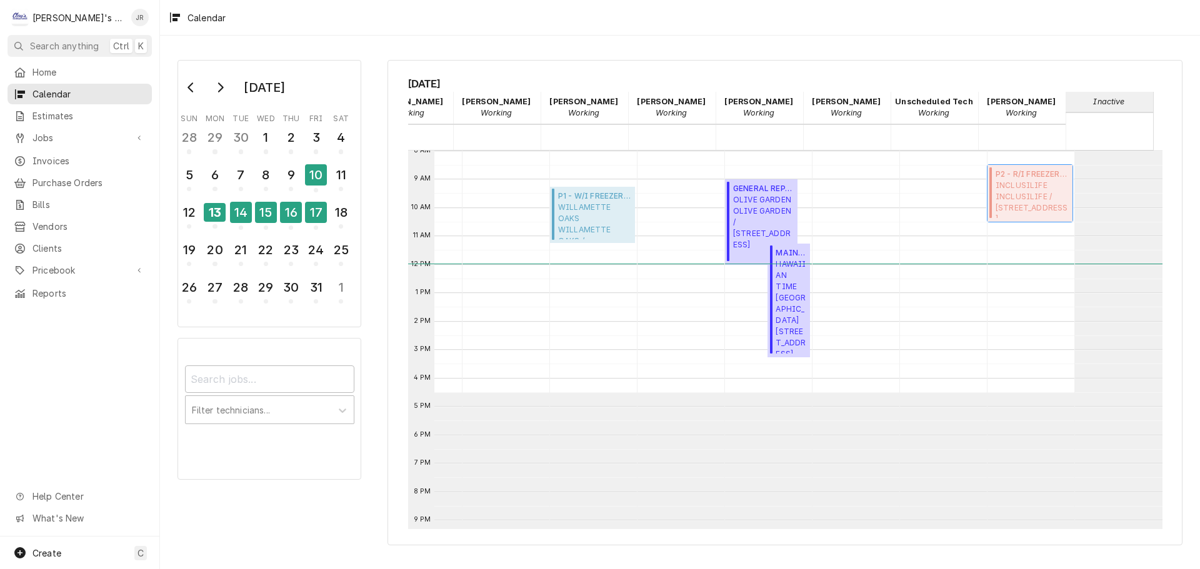
click at [1034, 196] on span "INCLUSILIFE INCLUSILIFE / 303 S 5TH ST SUITE 400, SPRINGFIELD, OR 97477" at bounding box center [1031, 199] width 73 height 38
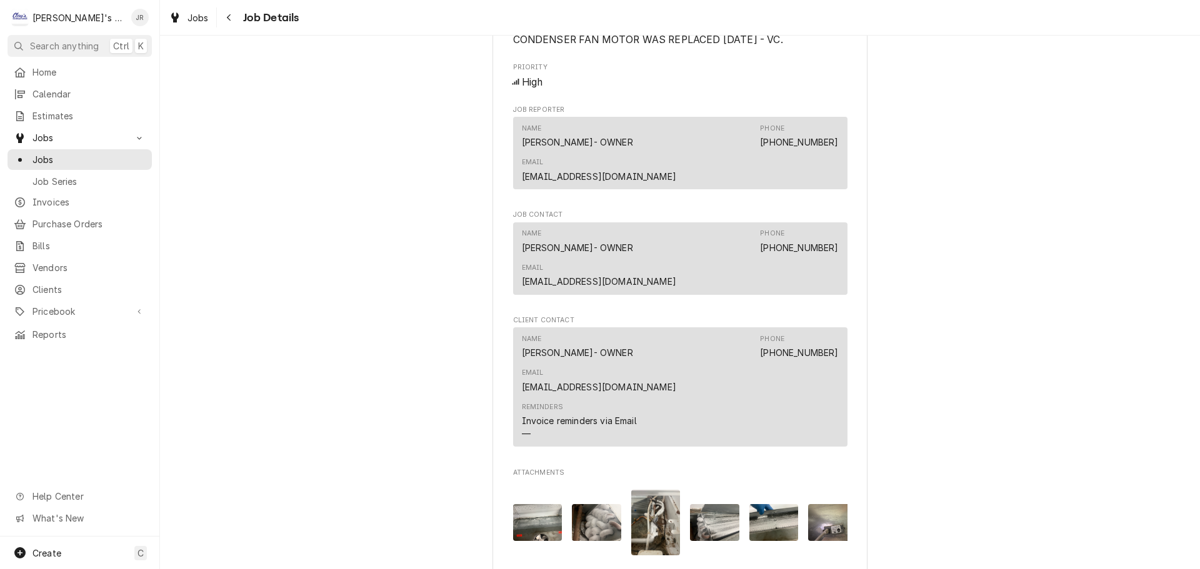
scroll to position [1375, 0]
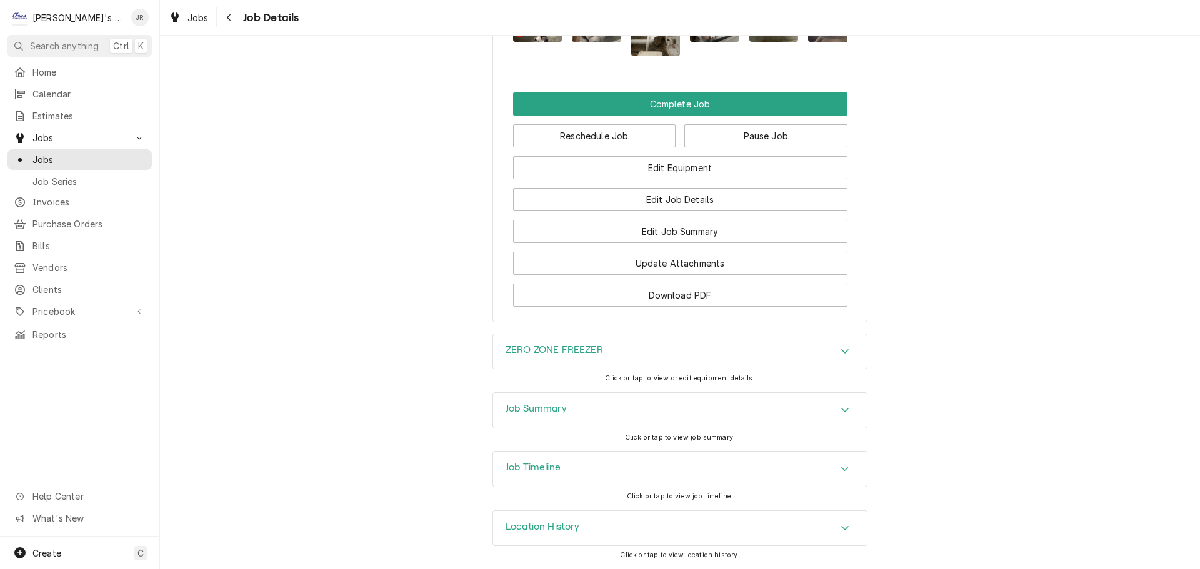
click at [640, 409] on div "Job Summary" at bounding box center [680, 410] width 374 height 35
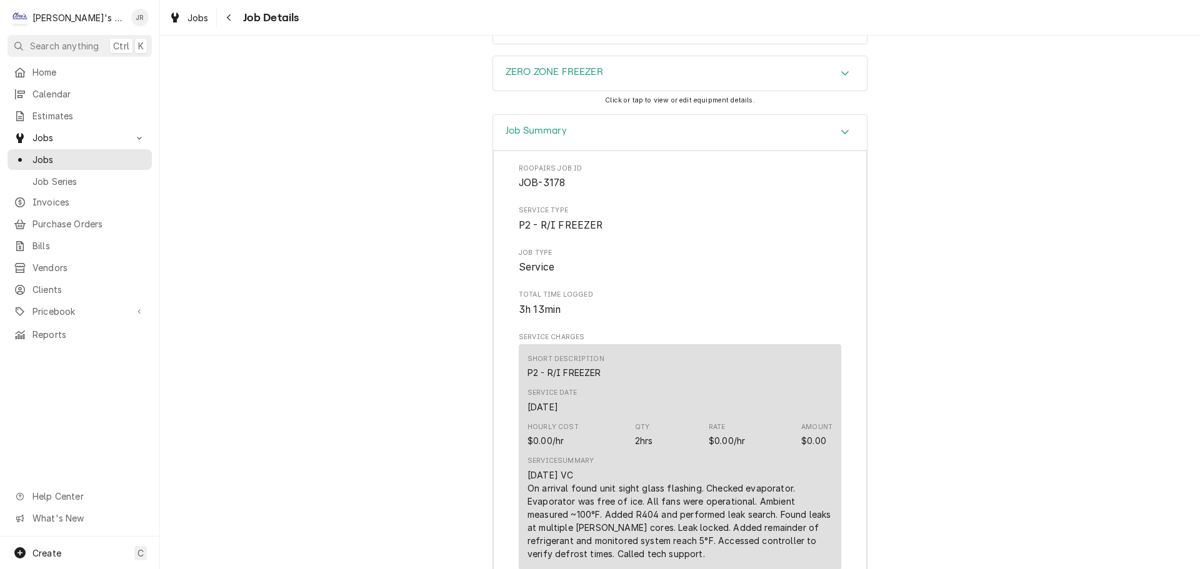
scroll to position [1961, 0]
click at [170, 24] on div "Dynamic Content Wrapper" at bounding box center [175, 17] width 12 height 15
